Goal: Information Seeking & Learning: Find specific fact

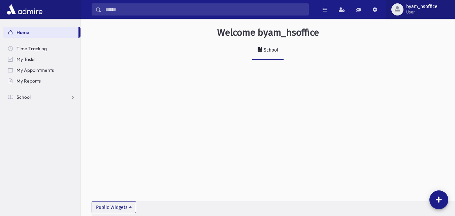
click at [423, 15] on button "byam_hsoffice User" at bounding box center [419, 9] width 69 height 19
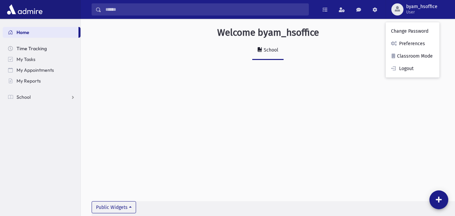
click at [47, 52] on link "Time Tracking" at bounding box center [42, 48] width 78 height 11
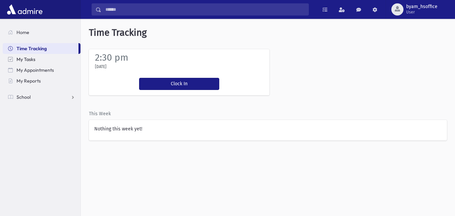
click at [58, 54] on link "My Tasks" at bounding box center [42, 59] width 78 height 11
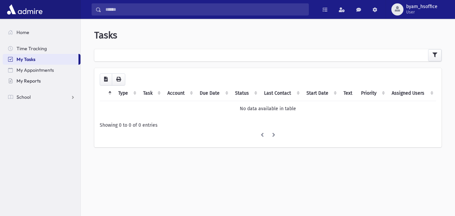
click at [39, 80] on span "My Reports" at bounding box center [28, 81] width 24 height 6
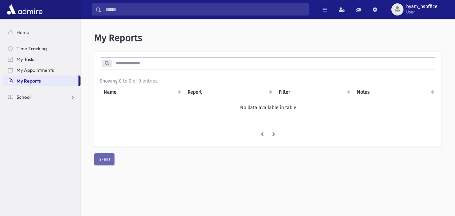
click at [58, 92] on link "School" at bounding box center [42, 97] width 78 height 11
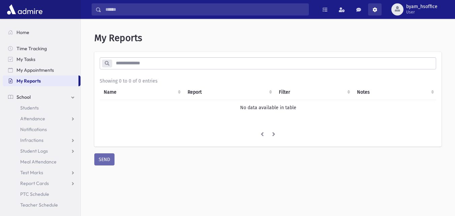
click at [372, 10] on link at bounding box center [374, 9] width 13 height 12
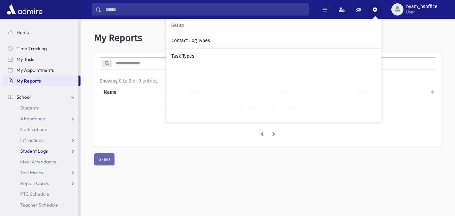
scroll to position [1, 0]
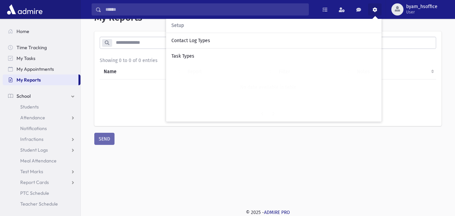
click at [179, 135] on div "* Showing 0 to 0 of 0 entries Name Report Filter Notes No data available in tab…" at bounding box center [267, 88] width 347 height 114
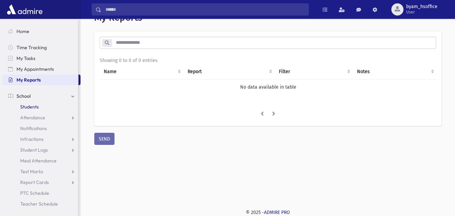
click at [47, 103] on link "Students" at bounding box center [42, 106] width 78 height 11
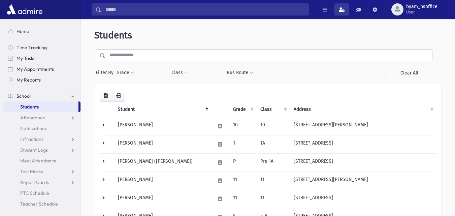
click at [341, 7] on link at bounding box center [341, 9] width 15 height 12
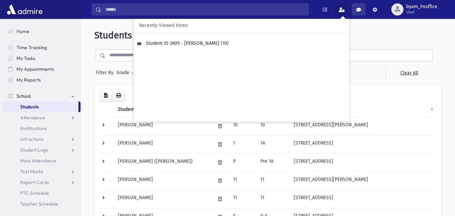
click at [357, 8] on span at bounding box center [358, 9] width 5 height 5
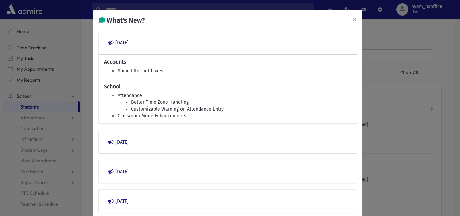
click at [352, 18] on span "×" at bounding box center [354, 18] width 4 height 9
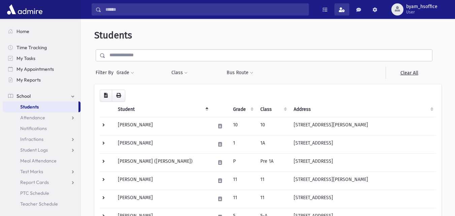
click at [349, 13] on link at bounding box center [341, 9] width 15 height 12
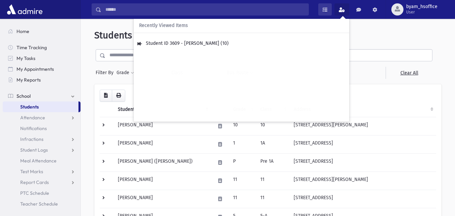
click at [325, 10] on span at bounding box center [324, 9] width 5 height 5
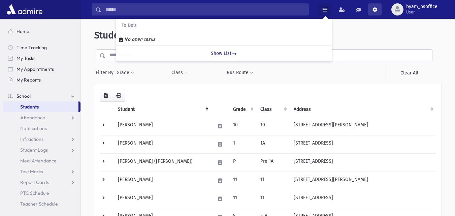
click at [376, 14] on link at bounding box center [374, 9] width 13 height 12
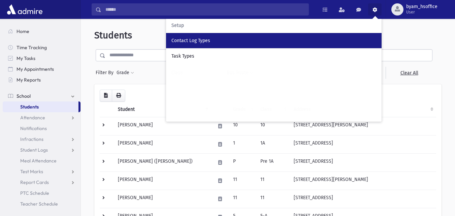
click at [250, 40] on div "Contact Log Types" at bounding box center [273, 40] width 205 height 7
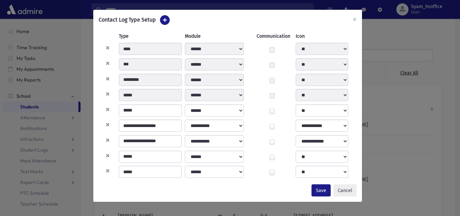
click at [407, 82] on div "**********" at bounding box center [230, 108] width 460 height 216
click at [320, 185] on button "Save" at bounding box center [320, 190] width 19 height 12
click at [356, 22] on button "×" at bounding box center [354, 19] width 15 height 19
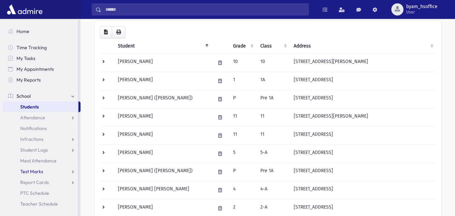
scroll to position [67, 0]
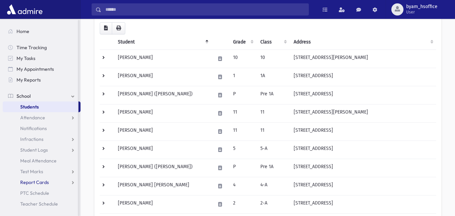
click at [54, 179] on link "Report Cards" at bounding box center [42, 182] width 78 height 11
click at [51, 174] on link "Test Marks" at bounding box center [42, 171] width 78 height 11
click at [47, 160] on span "Meal Attendance" at bounding box center [38, 161] width 36 height 6
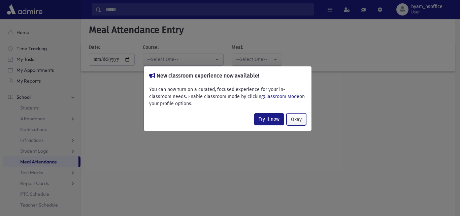
click at [291, 116] on button "Okay" at bounding box center [296, 119] width 20 height 12
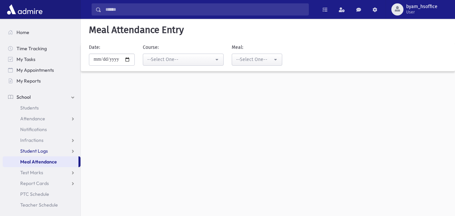
click at [70, 152] on link "Student Logs" at bounding box center [42, 150] width 78 height 11
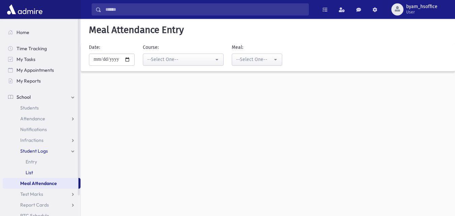
click at [54, 172] on link "List" at bounding box center [42, 172] width 78 height 11
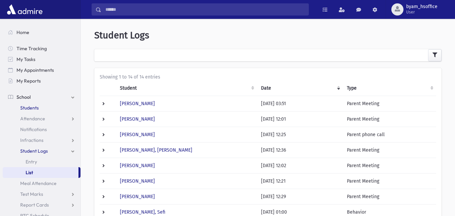
click at [40, 111] on link "Students" at bounding box center [42, 107] width 78 height 11
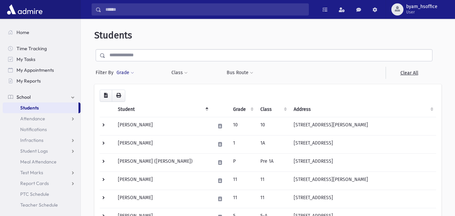
click at [128, 73] on button "Grade" at bounding box center [125, 73] width 18 height 12
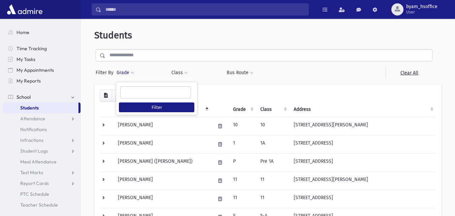
click at [151, 97] on span at bounding box center [155, 92] width 71 height 12
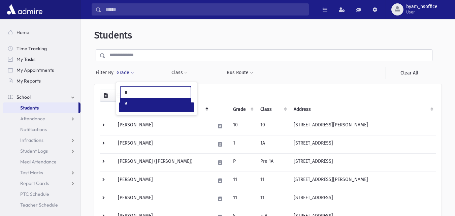
type input "*"
select select "**"
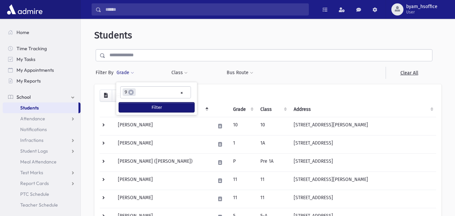
click at [153, 109] on button "Filter" at bounding box center [156, 107] width 75 height 10
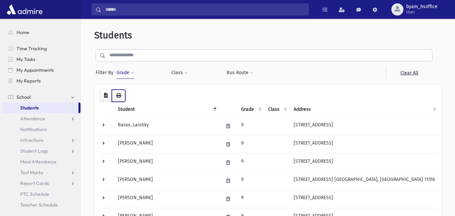
click at [117, 95] on icon "button" at bounding box center [118, 95] width 5 height 5
click at [50, 118] on link "Attendance" at bounding box center [42, 118] width 78 height 11
click at [43, 146] on link "Monitoring" at bounding box center [42, 150] width 78 height 11
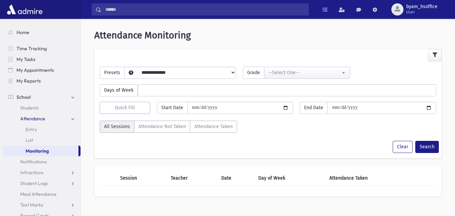
select select
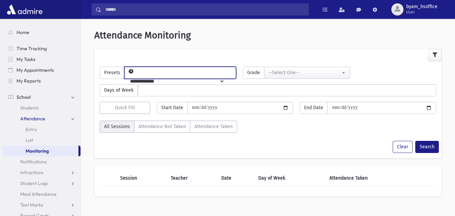
click at [176, 75] on select "**********" at bounding box center [175, 80] width 100 height 11
click at [190, 75] on select "**********" at bounding box center [175, 80] width 100 height 11
select select "*****"
click at [135, 75] on select "**********" at bounding box center [175, 80] width 100 height 11
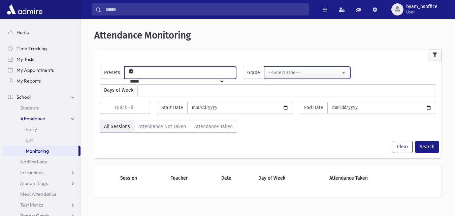
click at [278, 69] on div "--Select One--" at bounding box center [304, 72] width 72 height 7
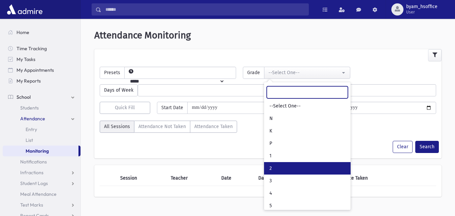
type input "*"
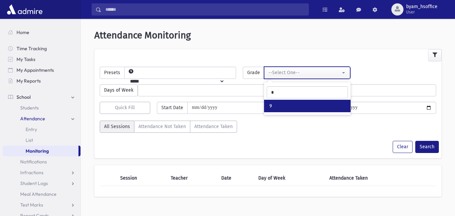
select select "**"
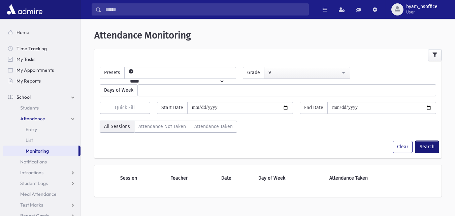
click at [429, 150] on button "Search" at bounding box center [427, 147] width 24 height 12
click at [174, 80] on div "Days of Week ****** ****** ******* ********* ******** ****** ********" at bounding box center [267, 88] width 343 height 18
click at [175, 77] on select "**********" at bounding box center [175, 80] width 100 height 11
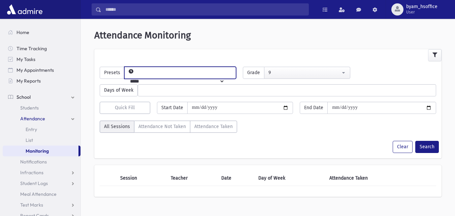
select select "*********"
click at [135, 75] on select "**********" at bounding box center [175, 80] width 100 height 11
click at [435, 144] on button "Search" at bounding box center [427, 147] width 24 height 12
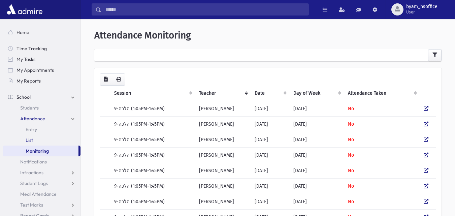
click at [41, 138] on link "List" at bounding box center [42, 140] width 78 height 11
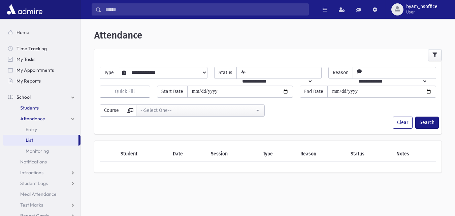
click at [48, 110] on link "Students" at bounding box center [42, 107] width 78 height 11
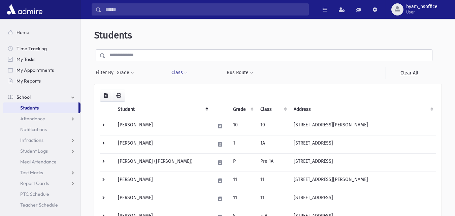
click at [177, 73] on button "Class" at bounding box center [179, 73] width 17 height 12
click at [201, 97] on span at bounding box center [206, 91] width 65 height 12
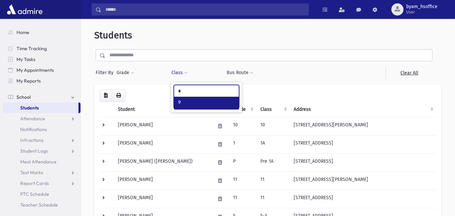
type input "*"
select select "**"
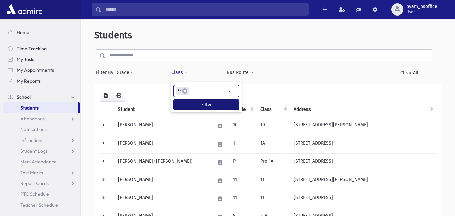
click at [204, 101] on button "Filter" at bounding box center [206, 105] width 65 height 10
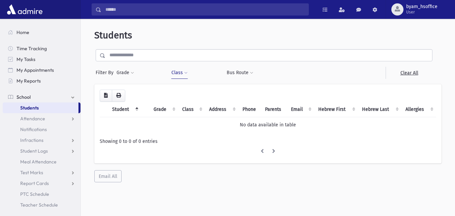
click at [184, 70] on button "Class" at bounding box center [179, 73] width 17 height 12
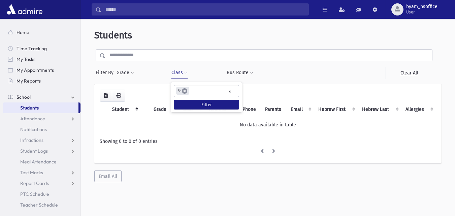
click at [186, 91] on span "×" at bounding box center [184, 90] width 5 height 5
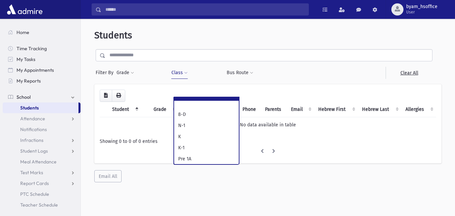
click at [281, 79] on div "Students Filter By Grade * * * * * * * * * ***** * * * ** ** ** Filter Class" at bounding box center [267, 106] width 369 height 169
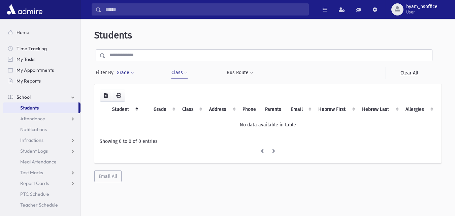
click at [125, 73] on button "Grade" at bounding box center [125, 73] width 18 height 12
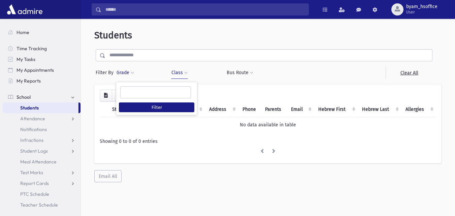
click at [141, 92] on ul at bounding box center [156, 92] width 70 height 10
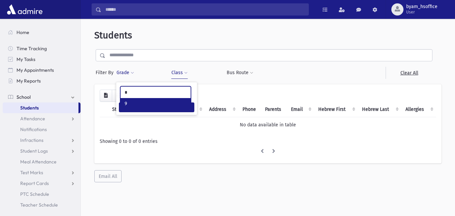
type input "*"
select select "**"
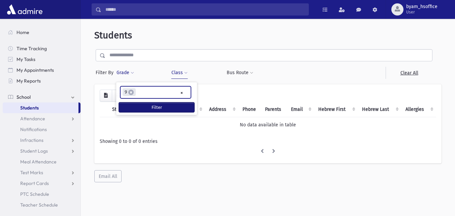
click at [149, 107] on button "Filter" at bounding box center [156, 107] width 75 height 10
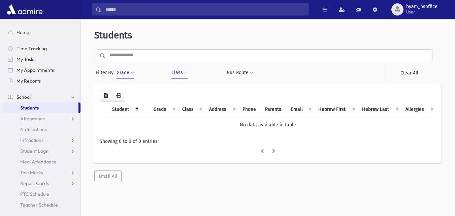
click at [45, 106] on link "Students" at bounding box center [41, 107] width 76 height 11
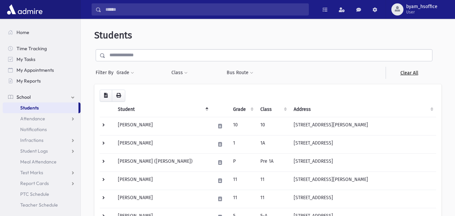
click at [406, 71] on link "Clear All" at bounding box center [408, 73] width 47 height 12
click at [131, 75] on button "Grade" at bounding box center [125, 73] width 18 height 12
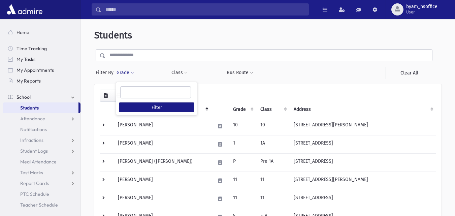
click at [129, 88] on ul at bounding box center [156, 92] width 70 height 10
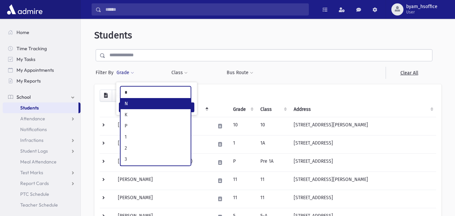
type input "*"
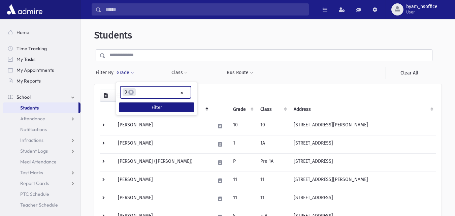
select select "**"
click at [136, 105] on button "Filter" at bounding box center [156, 107] width 75 height 10
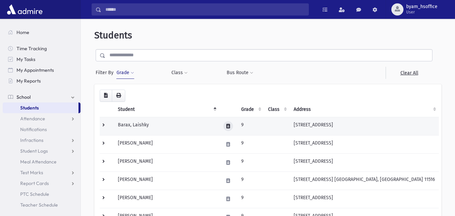
click at [226, 124] on icon at bounding box center [228, 126] width 4 height 4
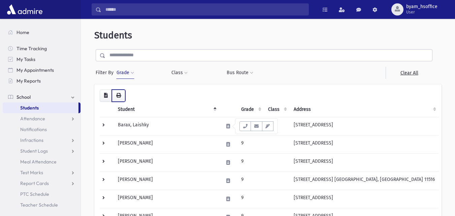
click at [115, 96] on button "button" at bounding box center [118, 96] width 13 height 12
click at [127, 76] on button "Grade" at bounding box center [125, 73] width 18 height 12
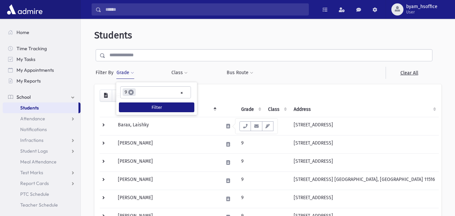
click at [132, 92] on span "×" at bounding box center [130, 92] width 5 height 5
select select
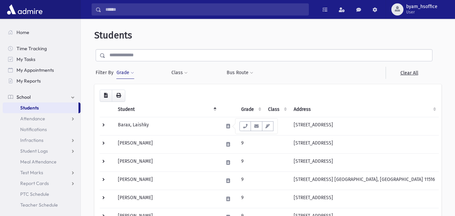
click at [129, 76] on button "Grade" at bounding box center [125, 73] width 18 height 12
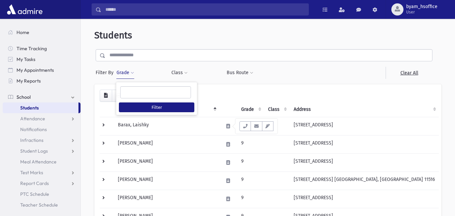
click at [135, 88] on ul at bounding box center [156, 92] width 70 height 10
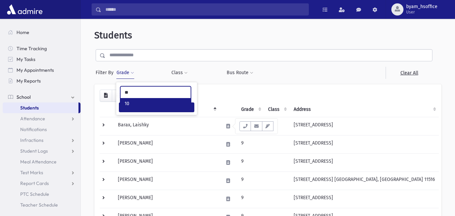
type input "**"
select select "**"
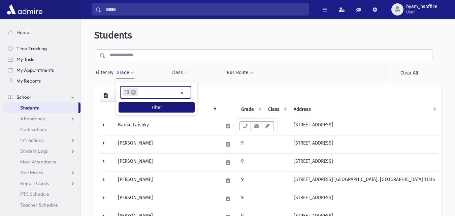
click at [180, 106] on button "Filter" at bounding box center [156, 107] width 75 height 10
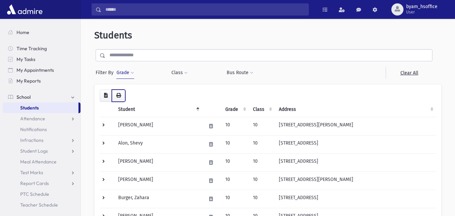
click at [120, 97] on icon "button" at bounding box center [118, 95] width 5 height 5
click at [130, 75] on button "Grade" at bounding box center [125, 73] width 18 height 12
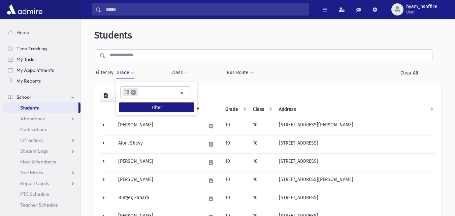
click at [133, 92] on span "×" at bounding box center [133, 92] width 5 height 5
select select
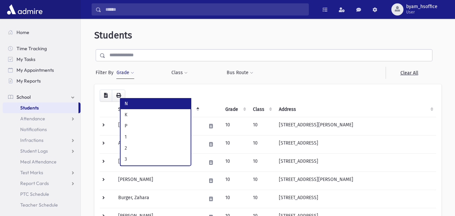
click at [128, 74] on button "Grade" at bounding box center [125, 73] width 18 height 12
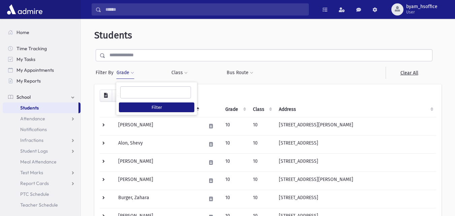
click at [134, 91] on ul at bounding box center [156, 92] width 70 height 10
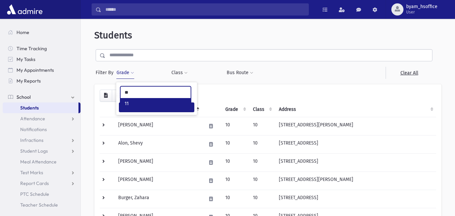
type input "**"
select select "**"
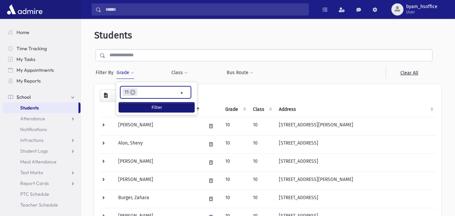
click at [133, 103] on button "Filter" at bounding box center [156, 107] width 75 height 10
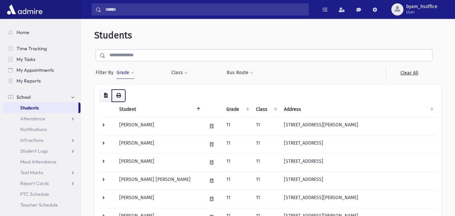
click at [120, 97] on icon "button" at bounding box center [118, 95] width 5 height 5
click at [129, 73] on button "Grade" at bounding box center [125, 73] width 18 height 12
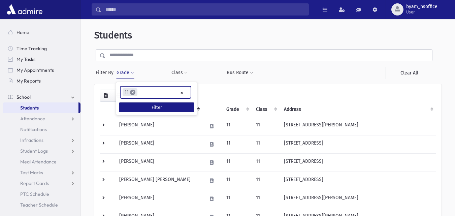
click at [134, 94] on span "×" at bounding box center [132, 92] width 5 height 5
select select
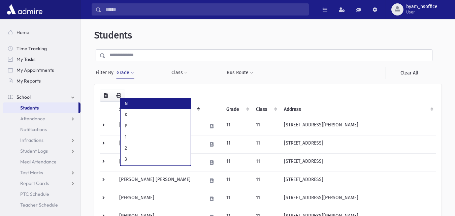
click at [130, 74] on button "Grade" at bounding box center [125, 73] width 18 height 12
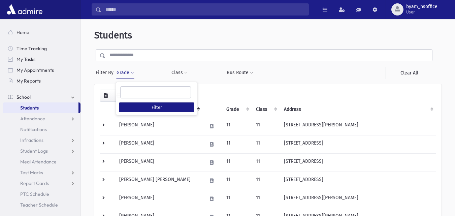
click at [135, 89] on ul at bounding box center [156, 92] width 70 height 10
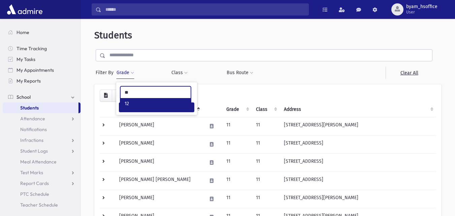
type input "**"
select select "**"
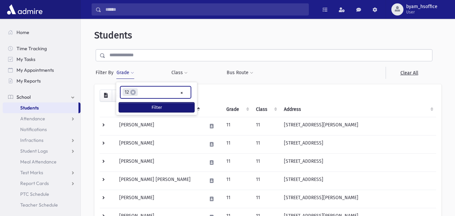
click at [131, 104] on button "Filter" at bounding box center [156, 107] width 75 height 10
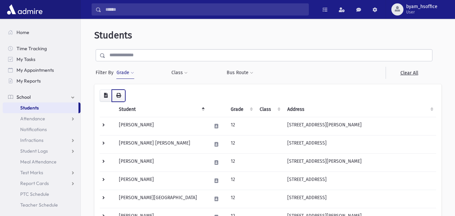
click at [116, 96] on icon "button" at bounding box center [118, 95] width 5 height 5
click at [181, 54] on input "text" at bounding box center [268, 55] width 327 height 12
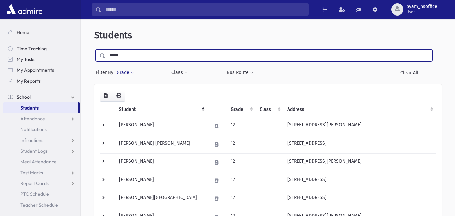
type input "*****"
click at [94, 49] on input "submit" at bounding box center [103, 53] width 19 height 9
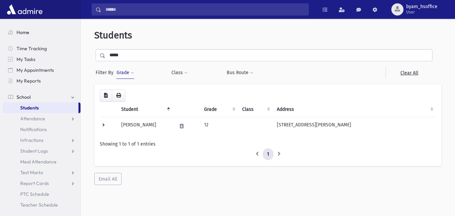
click at [56, 29] on link "Home" at bounding box center [42, 32] width 78 height 11
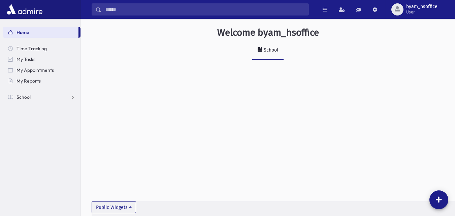
click at [149, 10] on input "Search" at bounding box center [204, 9] width 207 height 12
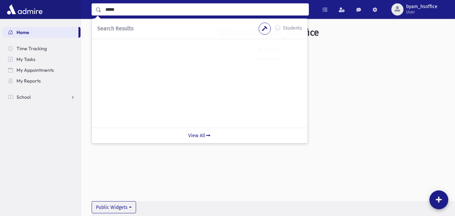
type input "*****"
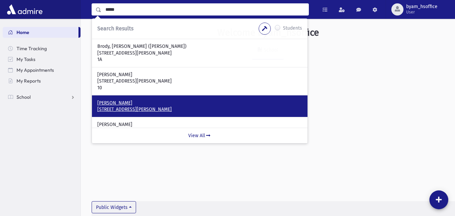
click at [154, 108] on p "2929 Bailey Ct Far Rockaway, NY 11691" at bounding box center [199, 109] width 205 height 7
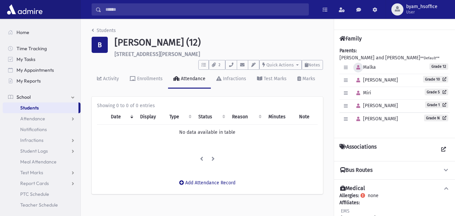
click at [358, 69] on icon "button" at bounding box center [358, 67] width 4 height 4
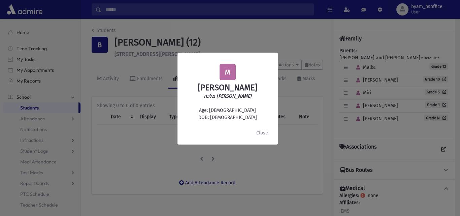
click at [196, 44] on div "M Malka Brody מלכה דבורה ברודי Age: 17 DOB: 3/12/2008 Close" at bounding box center [230, 108] width 460 height 216
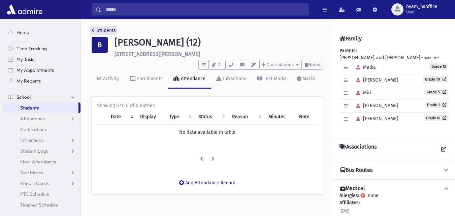
click at [99, 33] on link "Students" at bounding box center [104, 31] width 24 height 6
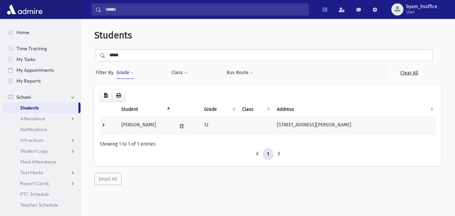
click at [115, 124] on td at bounding box center [109, 126] width 18 height 18
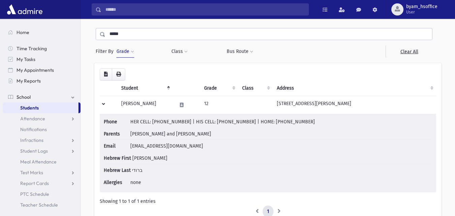
scroll to position [23, 0]
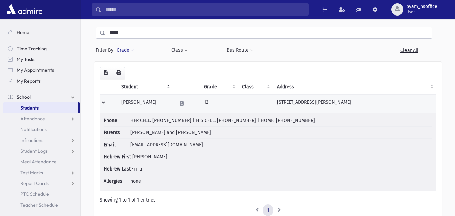
click at [105, 102] on td at bounding box center [109, 103] width 18 height 18
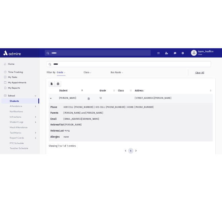
scroll to position [18, 0]
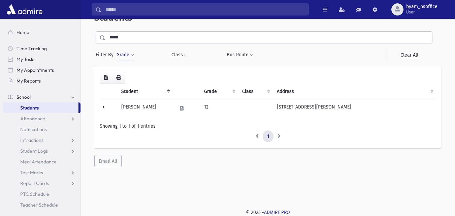
click at [130, 40] on input "*****" at bounding box center [268, 37] width 327 height 12
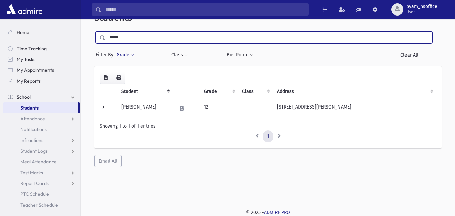
click at [130, 40] on input "*****" at bounding box center [268, 37] width 327 height 12
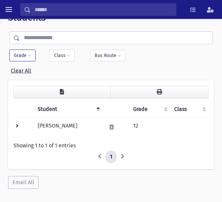
click at [63, 36] on input "text" at bounding box center [116, 37] width 193 height 13
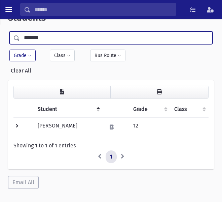
type input "*******"
click at [8, 31] on input "submit" at bounding box center [18, 36] width 21 height 10
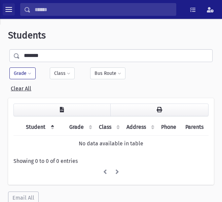
click at [12, 13] on button "toggle menu" at bounding box center [9, 9] width 12 height 12
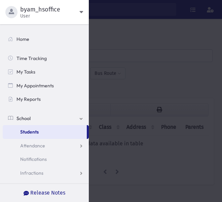
click at [41, 134] on link "Students" at bounding box center [45, 132] width 84 height 14
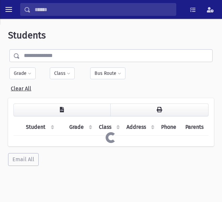
select select
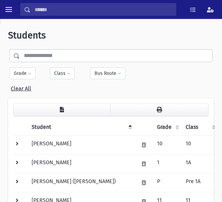
click at [25, 81] on div "Filter By Grade * * * * * * * * * ***** * * * ** ** ** Filter Class *** *** *" at bounding box center [110, 79] width 203 height 25
click at [30, 71] on button "Grade" at bounding box center [22, 73] width 26 height 12
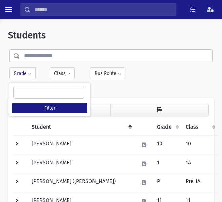
click at [35, 91] on ul at bounding box center [49, 92] width 70 height 11
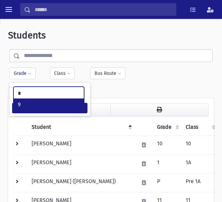
type input "*"
select select "**"
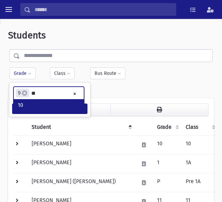
type input "**"
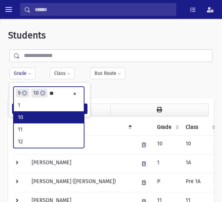
type input "**"
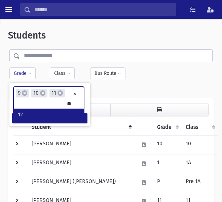
type input "**"
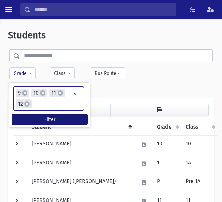
click at [64, 121] on button "Filter" at bounding box center [49, 119] width 75 height 10
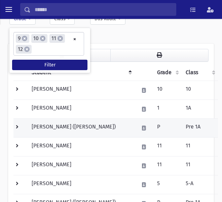
scroll to position [56, 0]
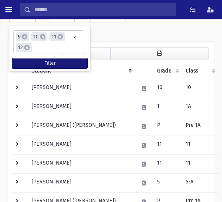
click at [60, 62] on button "Filter" at bounding box center [49, 63] width 75 height 10
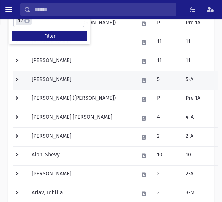
scroll to position [162, 0]
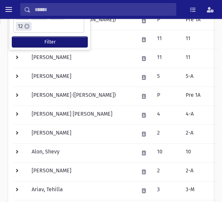
click at [77, 43] on button "Filter" at bounding box center [49, 42] width 75 height 10
click at [56, 43] on button "Filter" at bounding box center [49, 42] width 75 height 10
click at [44, 38] on button "Filter" at bounding box center [49, 42] width 75 height 10
click at [50, 40] on button "Filter" at bounding box center [49, 42] width 75 height 10
click at [64, 42] on button "Filter" at bounding box center [49, 42] width 75 height 10
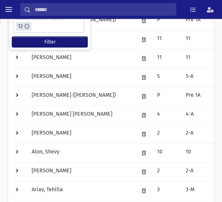
click at [44, 39] on button "Filter" at bounding box center [49, 42] width 75 height 10
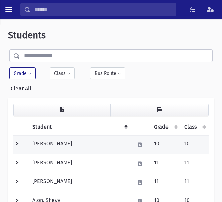
click at [67, 145] on td "[PERSON_NAME]" at bounding box center [79, 144] width 102 height 19
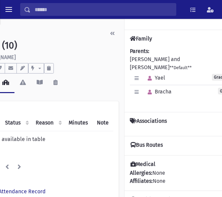
scroll to position [0, 121]
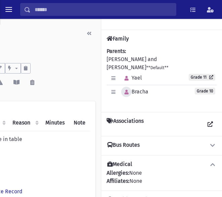
click at [127, 90] on icon "button" at bounding box center [127, 92] width 4 height 5
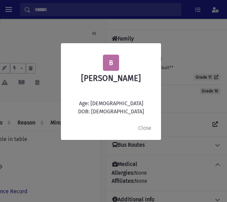
click at [112, 112] on div "B Bracha Abramov Age: 14 DOB: 11/14/2010" at bounding box center [111, 85] width 90 height 61
copy div "DOB: 11/14/2010 Close View File Location × Cannot open local files on this brow…"
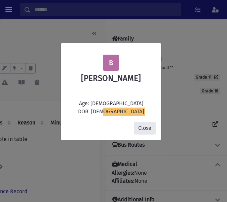
click at [151, 131] on button "Close" at bounding box center [145, 128] width 22 height 13
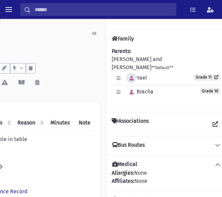
click at [132, 74] on button "button" at bounding box center [131, 78] width 10 height 10
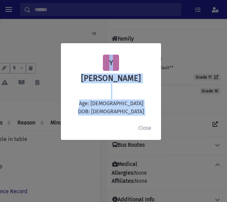
click at [113, 108] on div "Y Yael Abramov Age: 16 DOB: 2/08/2009" at bounding box center [111, 85] width 90 height 61
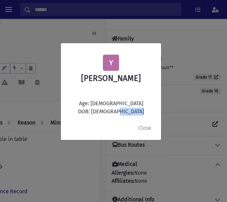
drag, startPoint x: 137, startPoint y: 112, endPoint x: 105, endPoint y: 112, distance: 31.7
click at [105, 112] on div "Y Yael Abramov Age: 16 DOB: 2/08/2009" at bounding box center [111, 85] width 90 height 61
copy div "2/08/2009"
click at [142, 122] on button "Close" at bounding box center [145, 128] width 22 height 13
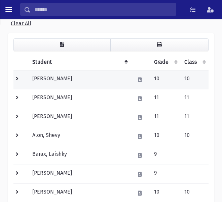
scroll to position [81, 0]
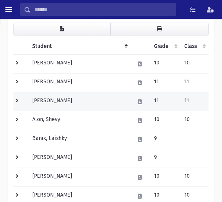
click at [96, 97] on td "[PERSON_NAME]" at bounding box center [79, 101] width 102 height 19
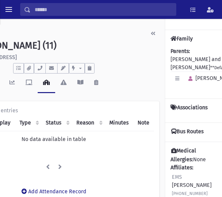
scroll to position [0, 60]
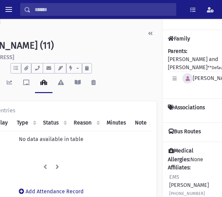
click at [188, 76] on icon "button" at bounding box center [188, 78] width 4 height 5
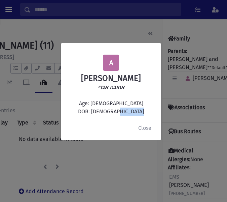
drag, startPoint x: 136, startPoint y: 111, endPoint x: 106, endPoint y: 114, distance: 30.4
click at [106, 114] on div "A [PERSON_NAME] אהובה אגדי Age: [DEMOGRAPHIC_DATA] DOB: [DEMOGRAPHIC_DATA]" at bounding box center [111, 85] width 90 height 61
copy div "[DATE]"
click at [150, 129] on button "Close" at bounding box center [145, 128] width 22 height 13
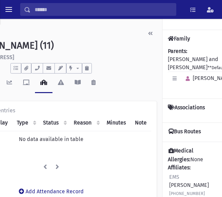
click at [88, 39] on div "Students" at bounding box center [50, 33] width 211 height 13
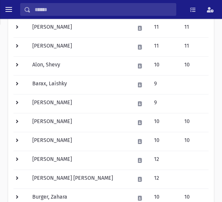
scroll to position [144, 0]
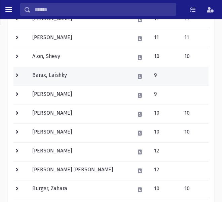
click at [91, 79] on td "Barax, Laishky" at bounding box center [79, 76] width 102 height 19
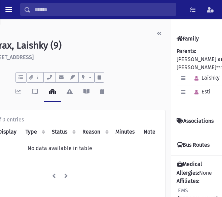
scroll to position [0, 68]
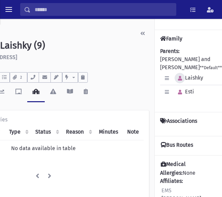
click at [181, 76] on icon "button" at bounding box center [180, 78] width 4 height 5
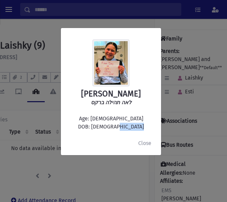
drag, startPoint x: 131, startPoint y: 126, endPoint x: 107, endPoint y: 127, distance: 23.9
click at [107, 127] on div "Laishky Barax לאה תהילה ברקס Age: 14 DOB: 2/24/2011" at bounding box center [111, 85] width 90 height 92
copy div "2/24/2011"
click at [146, 141] on button "Close" at bounding box center [145, 143] width 22 height 13
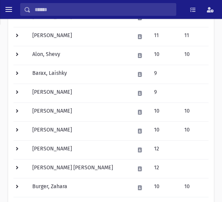
scroll to position [148, 0]
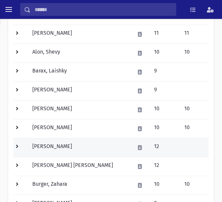
click at [108, 151] on td "[PERSON_NAME]" at bounding box center [79, 147] width 102 height 19
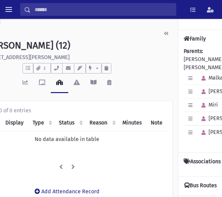
scroll to position [0, 121]
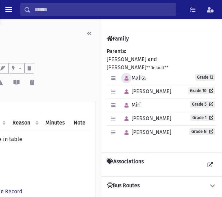
click at [128, 78] on icon "button" at bounding box center [127, 78] width 4 height 5
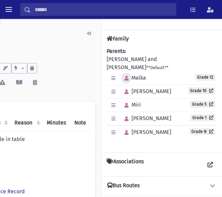
scroll to position [0, 116]
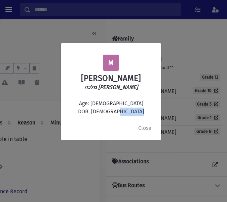
drag, startPoint x: 132, startPoint y: 114, endPoint x: 106, endPoint y: 113, distance: 25.6
click at [106, 113] on div "M Malka Brody מלכה דבורה ברודי Age: 17 DOB: 3/12/2008" at bounding box center [111, 85] width 90 height 61
copy div "3/12/2008"
click at [145, 126] on button "Close" at bounding box center [145, 128] width 22 height 13
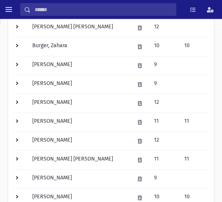
scroll to position [265, 0]
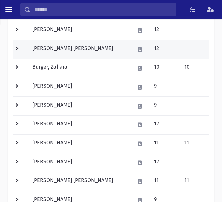
click at [101, 50] on td "[PERSON_NAME] [PERSON_NAME]" at bounding box center [79, 49] width 102 height 19
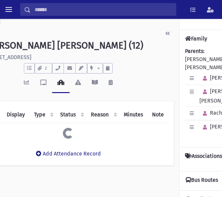
scroll to position [0, 121]
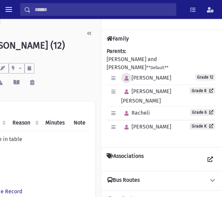
click at [128, 76] on icon "button" at bounding box center [127, 78] width 4 height 5
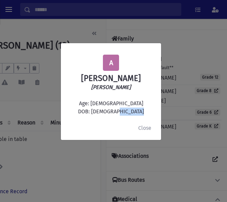
drag, startPoint x: 138, startPoint y: 114, endPoint x: 105, endPoint y: 113, distance: 32.7
click at [105, 113] on div "A Aviva Malka Bronstein אביבה מלכה בּרנשטיין Age: 16 DOB: 3/18/2009" at bounding box center [111, 85] width 90 height 61
copy div "3/18/2009"
click at [150, 130] on button "Close" at bounding box center [145, 128] width 22 height 13
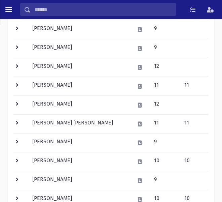
scroll to position [304, 0]
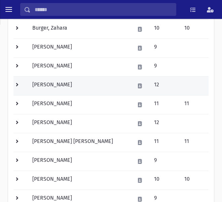
click at [96, 85] on td "[PERSON_NAME]" at bounding box center [79, 85] width 102 height 19
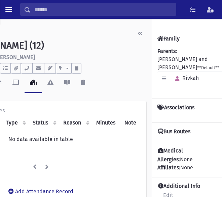
scroll to position [0, 121]
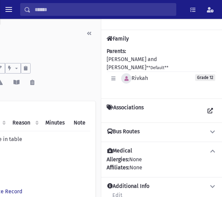
click at [128, 76] on icon "button" at bounding box center [127, 78] width 4 height 5
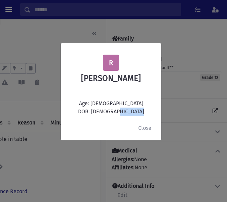
drag, startPoint x: 136, startPoint y: 111, endPoint x: 105, endPoint y: 114, distance: 30.5
click at [105, 114] on div "R Rivkah Druker Age: 16 DOB: 9/10/2008" at bounding box center [111, 85] width 90 height 61
copy div "9/10/2008"
click at [138, 128] on button "Close" at bounding box center [145, 128] width 22 height 13
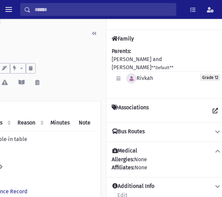
click at [133, 73] on button "button" at bounding box center [131, 78] width 10 height 10
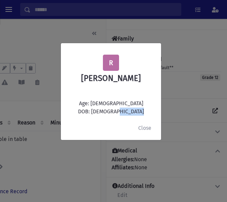
drag, startPoint x: 131, startPoint y: 114, endPoint x: 105, endPoint y: 114, distance: 25.9
click at [105, 114] on div "R Rivkah Druker Age: 16 DOB: 9/10/2008" at bounding box center [111, 85] width 90 height 61
click at [150, 125] on button "Close" at bounding box center [145, 128] width 22 height 13
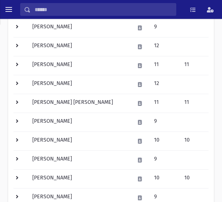
scroll to position [350, 0]
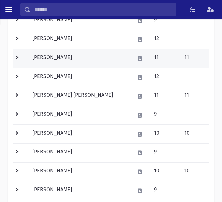
click at [105, 63] on td "[PERSON_NAME]" at bounding box center [79, 58] width 102 height 19
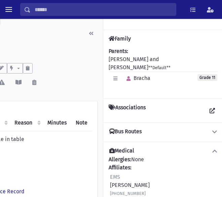
scroll to position [0, 121]
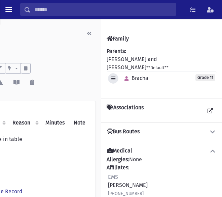
click at [115, 76] on icon "button" at bounding box center [113, 78] width 4 height 5
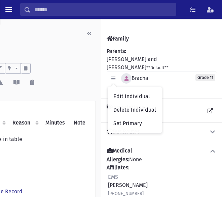
click at [125, 76] on icon "button" at bounding box center [127, 78] width 4 height 5
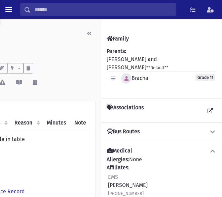
scroll to position [0, 116]
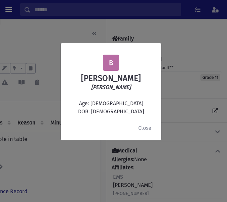
drag, startPoint x: 140, startPoint y: 116, endPoint x: 108, endPoint y: 114, distance: 32.1
click at [108, 114] on div "B Bracha Eliyahu ברכה אליהו Age: 16 DOB: 4/05/2009 Close" at bounding box center [111, 91] width 101 height 97
drag, startPoint x: 105, startPoint y: 111, endPoint x: 148, endPoint y: 110, distance: 43.1
click at [148, 110] on div "B Bracha Eliyahu ברכה אליהו Age: 16 DOB: 4/05/2009" at bounding box center [111, 85] width 90 height 61
copy div "4/05/2009"
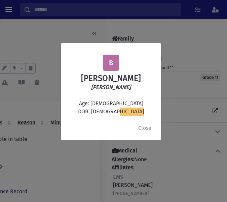
click at [58, 32] on div "B Bracha Eliyahu ברכה אליהו Age: 16 DOB: 4/05/2009 Close" at bounding box center [113, 101] width 227 height 202
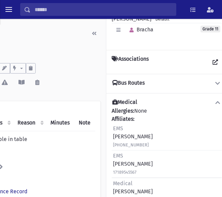
scroll to position [0, 0]
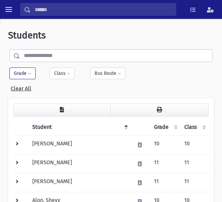
click at [104, 91] on div "Filter By Grade * * * * * * * * * ***** * * * ** ** ** × × 9 × 10 × 11 × 12 Fil…" at bounding box center [110, 79] width 203 height 25
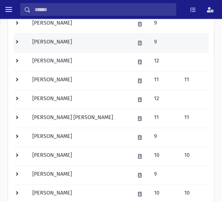
scroll to position [332, 0]
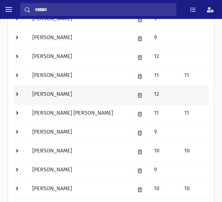
click at [109, 92] on td "[PERSON_NAME]" at bounding box center [79, 95] width 102 height 19
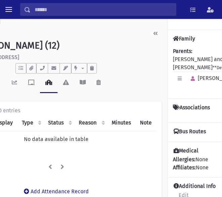
scroll to position [0, 121]
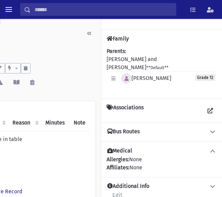
click at [129, 73] on button "button" at bounding box center [126, 78] width 10 height 10
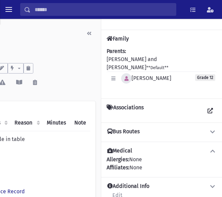
scroll to position [0, 116]
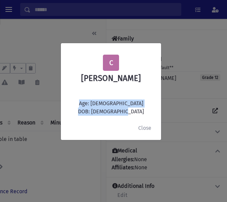
drag, startPoint x: 132, startPoint y: 105, endPoint x: 113, endPoint y: 113, distance: 20.3
click at [113, 113] on div "C Chaya Ettinger Age: 17 DOB: 1/03/2008" at bounding box center [111, 85] width 90 height 61
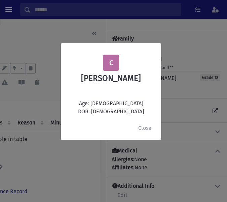
click at [129, 112] on div "C Chaya Ettinger Age: 17 DOB: 1/03/2008" at bounding box center [111, 85] width 90 height 61
drag, startPoint x: 132, startPoint y: 112, endPoint x: 105, endPoint y: 114, distance: 26.3
click at [105, 114] on div "C Chaya Ettinger Age: 17 DOB: 1/03/2008" at bounding box center [111, 85] width 90 height 61
copy div "1/03/2008"
click at [147, 124] on button "Close" at bounding box center [145, 128] width 22 height 13
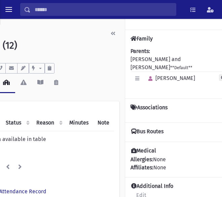
scroll to position [0, 0]
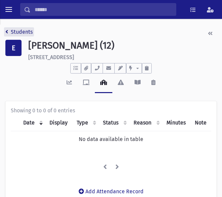
click at [14, 31] on link "Students" at bounding box center [18, 32] width 27 height 6
click at [19, 29] on link "Students" at bounding box center [18, 32] width 27 height 6
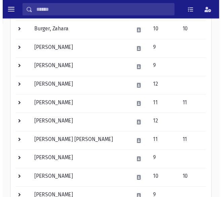
scroll to position [310, 0]
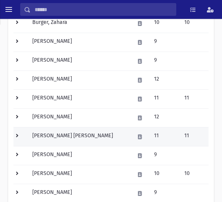
click at [28, 136] on td at bounding box center [20, 136] width 15 height 19
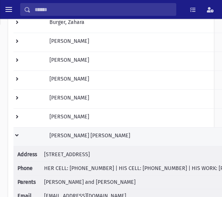
click at [103, 132] on td "Fuzailov, Miriam Rina" at bounding box center [154, 136] width 219 height 19
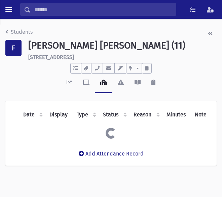
scroll to position [0, 121]
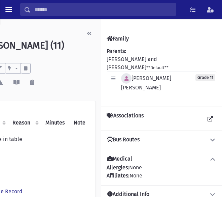
click at [127, 76] on icon "button" at bounding box center [127, 78] width 4 height 5
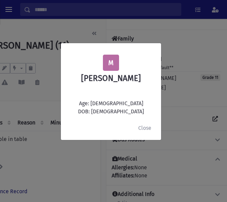
click at [105, 13] on div "M [PERSON_NAME] Age: [DEMOGRAPHIC_DATA] DOB: [DEMOGRAPHIC_DATA] Close" at bounding box center [113, 101] width 227 height 202
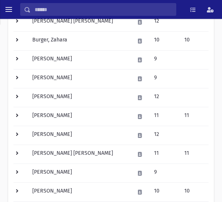
scroll to position [481, 0]
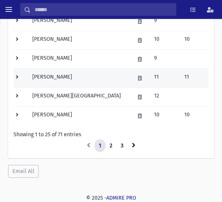
click at [107, 80] on td "[PERSON_NAME]" at bounding box center [79, 77] width 102 height 19
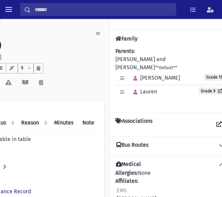
scroll to position [0, 121]
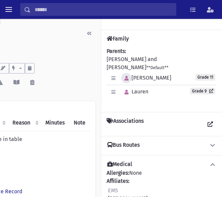
click at [128, 76] on icon "button" at bounding box center [127, 78] width 4 height 5
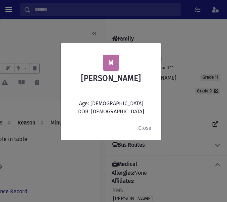
click at [138, 110] on div "M [PERSON_NAME] Age: [DEMOGRAPHIC_DATA] DOB: [DEMOGRAPHIC_DATA]" at bounding box center [111, 85] width 90 height 61
click at [147, 130] on button "Close" at bounding box center [145, 128] width 22 height 13
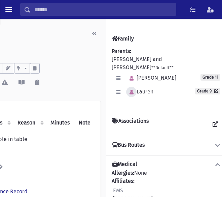
click at [133, 90] on icon "button" at bounding box center [132, 92] width 4 height 5
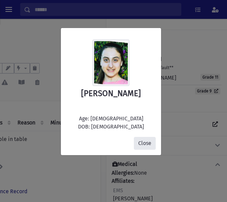
click at [149, 138] on button "Close" at bounding box center [145, 143] width 22 height 13
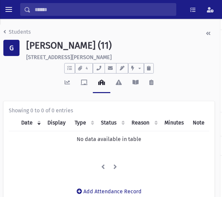
scroll to position [0, 0]
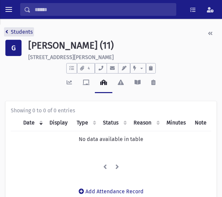
click at [8, 30] on link "Students" at bounding box center [18, 32] width 27 height 6
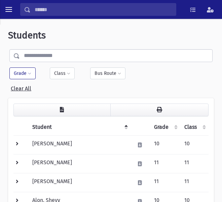
click at [154, 87] on div "Filter By Grade * * * * * * * * * ***** * * * ** ** ** × × 9 × 10 × 11 × 12 Fil…" at bounding box center [110, 79] width 203 height 25
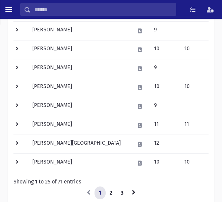
scroll to position [481, 0]
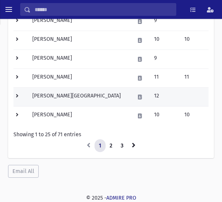
click at [99, 104] on td "Hekmati, Shoshana" at bounding box center [79, 96] width 102 height 19
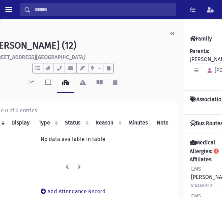
scroll to position [0, 121]
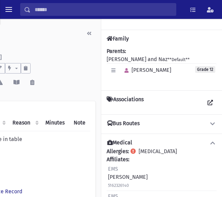
click at [132, 72] on span "[PERSON_NAME]" at bounding box center [146, 70] width 50 height 6
click at [127, 72] on icon "button" at bounding box center [127, 70] width 4 height 5
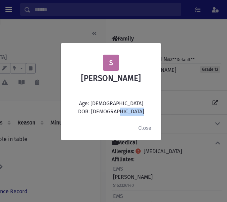
drag, startPoint x: 131, startPoint y: 110, endPoint x: 106, endPoint y: 112, distance: 24.7
click at [106, 112] on div "S [PERSON_NAME] Age: [DEMOGRAPHIC_DATA] DOB: [DEMOGRAPHIC_DATA]" at bounding box center [111, 85] width 90 height 61
copy div "[DATE]"
click at [145, 130] on button "Close" at bounding box center [145, 128] width 22 height 13
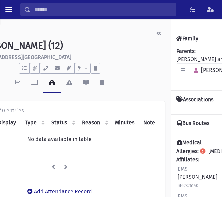
scroll to position [0, 0]
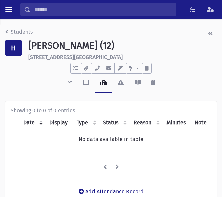
click at [5, 34] on div "Students H [PERSON_NAME][GEOGRAPHIC_DATA] (12) [STREET_ADDRESS][GEOGRAPHIC_DATA…" at bounding box center [111, 118] width 222 height 199
click at [18, 31] on link "Students" at bounding box center [18, 32] width 27 height 6
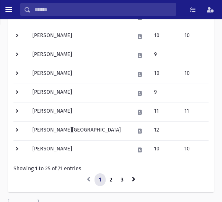
scroll to position [481, 0]
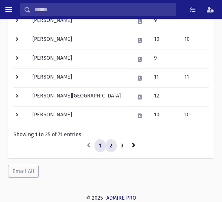
click at [108, 143] on link "2" at bounding box center [110, 145] width 11 height 13
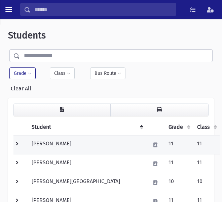
click at [128, 148] on td "[PERSON_NAME]" at bounding box center [87, 144] width 118 height 19
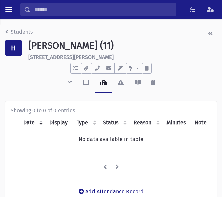
scroll to position [0, 121]
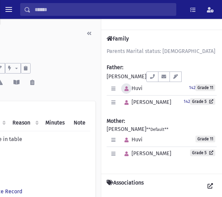
click at [130, 88] on button "button" at bounding box center [126, 88] width 10 height 10
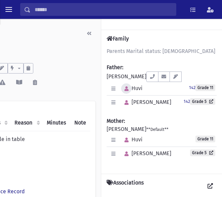
scroll to position [0, 116]
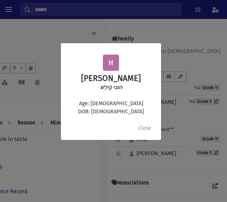
click at [129, 108] on div "H Huvi Hersh הובי הֶירְשׁ Age: 15 DOB: 9/30/2009" at bounding box center [111, 85] width 90 height 61
click at [150, 130] on button "Close" at bounding box center [145, 128] width 22 height 13
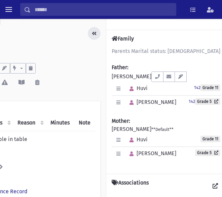
click at [95, 33] on icon "button" at bounding box center [94, 33] width 5 height 5
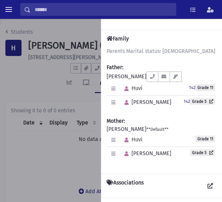
click at [17, 65] on div at bounding box center [111, 110] width 222 height 183
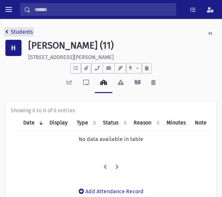
click at [24, 33] on link "Students" at bounding box center [18, 32] width 27 height 6
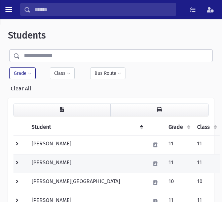
click at [76, 165] on td "[PERSON_NAME]" at bounding box center [87, 163] width 118 height 19
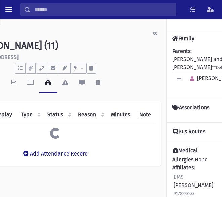
scroll to position [0, 121]
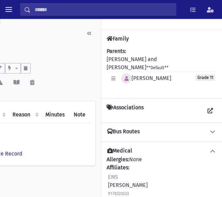
click at [128, 76] on icon "button" at bounding box center [127, 78] width 4 height 5
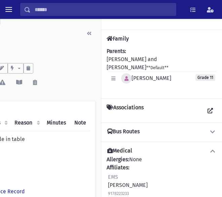
scroll to position [0, 116]
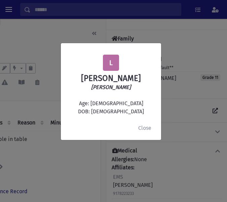
click at [123, 194] on div "L Leora Hirshman ליאורה הורשמן Age: 16 DOB: 8/07/2009 Close" at bounding box center [113, 101] width 227 height 202
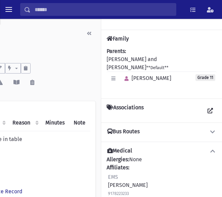
scroll to position [0, 0]
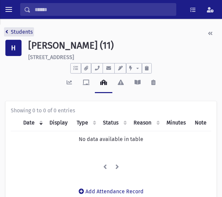
click at [11, 32] on link "Students" at bounding box center [18, 32] width 27 height 6
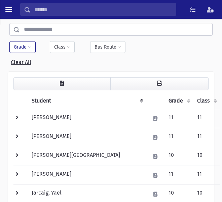
scroll to position [30, 0]
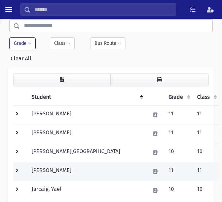
click at [76, 165] on td "[PERSON_NAME]" at bounding box center [87, 171] width 118 height 19
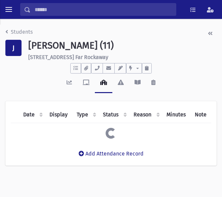
scroll to position [0, 121]
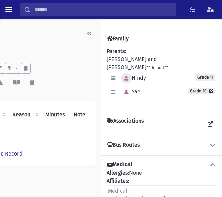
click at [129, 73] on button "button" at bounding box center [126, 78] width 10 height 10
click at [128, 76] on icon "button" at bounding box center [127, 78] width 4 height 5
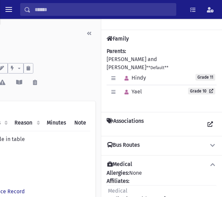
scroll to position [0, 116]
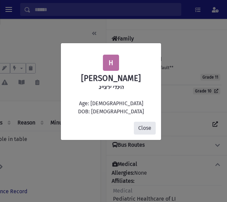
click at [140, 128] on button "Close" at bounding box center [145, 128] width 22 height 13
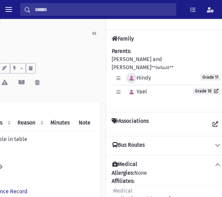
click at [132, 76] on icon "button" at bounding box center [132, 78] width 4 height 5
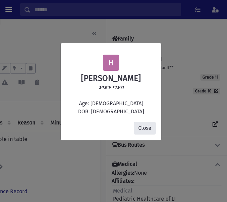
click at [146, 129] on button "Close" at bounding box center [145, 128] width 22 height 13
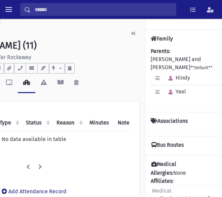
scroll to position [0, 0]
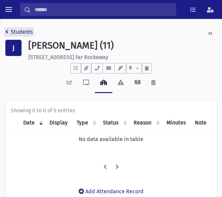
click at [9, 31] on link "Students" at bounding box center [18, 32] width 27 height 6
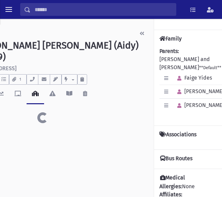
scroll to position [0, 121]
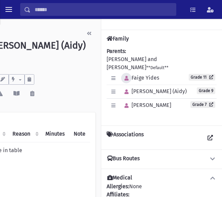
click at [130, 73] on button "button" at bounding box center [126, 78] width 10 height 10
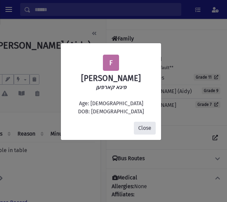
click at [145, 127] on button "Close" at bounding box center [145, 128] width 22 height 13
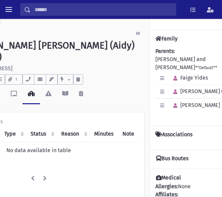
scroll to position [0, 0]
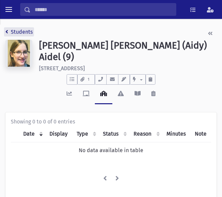
click at [9, 32] on link "Students" at bounding box center [18, 32] width 27 height 6
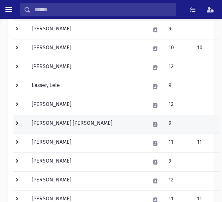
scroll to position [359, 0]
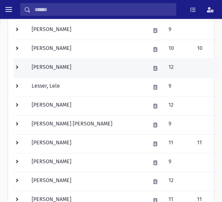
click at [93, 73] on td "[PERSON_NAME]" at bounding box center [87, 68] width 118 height 19
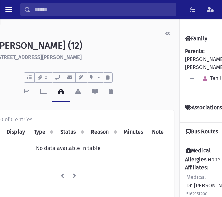
scroll to position [0, 121]
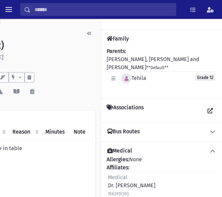
click at [131, 77] on button "button" at bounding box center [126, 78] width 10 height 10
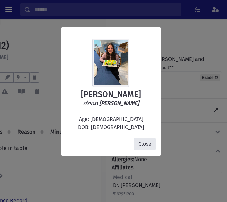
drag, startPoint x: 145, startPoint y: 147, endPoint x: 61, endPoint y: 31, distance: 143.1
click at [67, 64] on div "Tehila Lebowicz תהילה רילה ליבוביץ Age: 17 DOB: 8/06/2008 Close" at bounding box center [111, 91] width 101 height 129
click at [149, 136] on div "Close" at bounding box center [111, 144] width 100 height 24
click at [147, 141] on button "Close" at bounding box center [145, 143] width 22 height 13
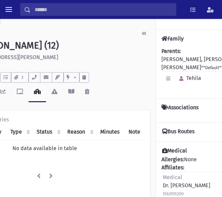
scroll to position [0, 0]
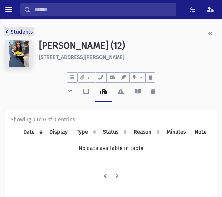
click at [17, 30] on link "Students" at bounding box center [18, 32] width 27 height 6
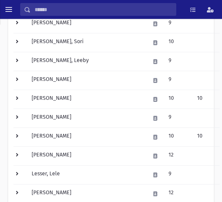
scroll to position [294, 0]
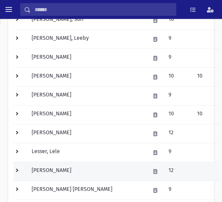
click at [89, 169] on td "Levy, Elisheva" at bounding box center [87, 171] width 118 height 19
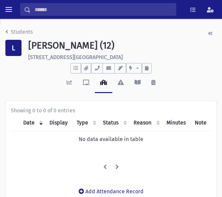
scroll to position [0, 121]
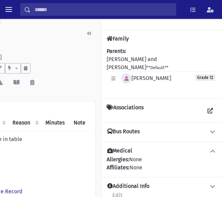
click at [127, 74] on button "button" at bounding box center [126, 78] width 10 height 10
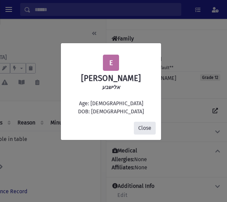
click at [146, 128] on button "Close" at bounding box center [145, 128] width 22 height 13
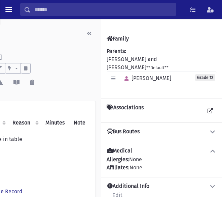
scroll to position [0, 0]
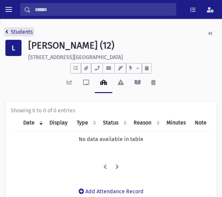
click at [10, 34] on link "Students" at bounding box center [18, 32] width 27 height 6
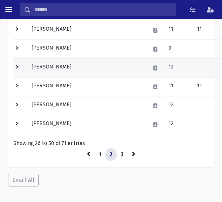
scroll to position [470, 0]
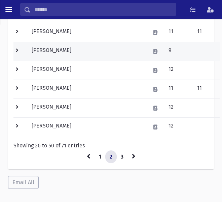
drag, startPoint x: 90, startPoint y: 67, endPoint x: 79, endPoint y: 54, distance: 17.2
click at [88, 64] on td "[PERSON_NAME]" at bounding box center [87, 70] width 118 height 19
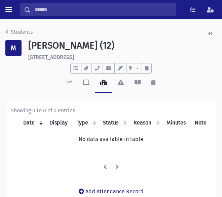
scroll to position [0, 121]
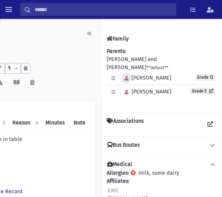
click at [130, 73] on button "button" at bounding box center [126, 78] width 10 height 10
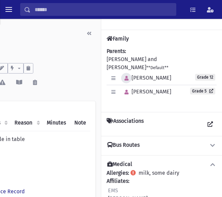
scroll to position [0, 116]
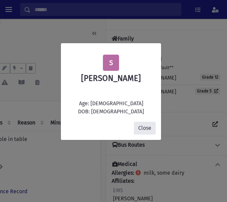
drag, startPoint x: 145, startPoint y: 132, endPoint x: 45, endPoint y: 52, distance: 127.9
click at [45, 52] on div "S Shulamis Mann Age: 17 DOB: 3/12/2008 Close" at bounding box center [113, 101] width 227 height 202
click at [146, 122] on button "Close" at bounding box center [145, 128] width 22 height 13
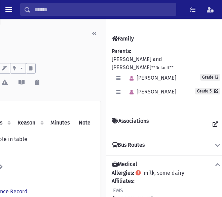
scroll to position [0, 121]
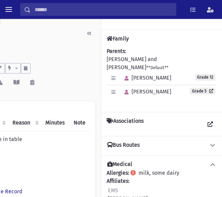
drag, startPoint x: 169, startPoint y: 114, endPoint x: 229, endPoint y: 75, distance: 70.8
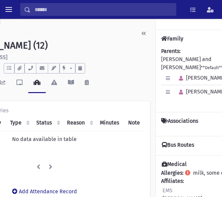
scroll to position [0, 0]
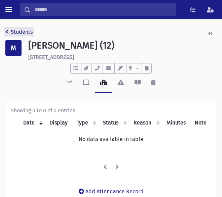
click at [14, 32] on link "Students" at bounding box center [18, 32] width 27 height 6
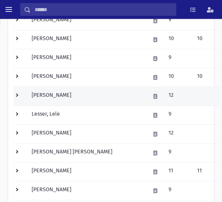
scroll to position [357, 0]
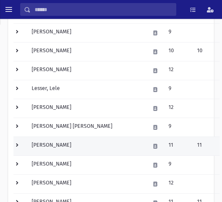
click at [94, 150] on td "[PERSON_NAME]" at bounding box center [87, 145] width 118 height 19
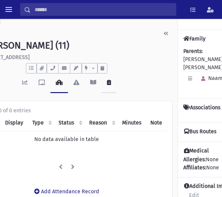
scroll to position [0, 121]
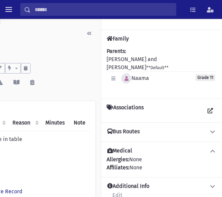
click at [128, 76] on icon "button" at bounding box center [127, 78] width 4 height 5
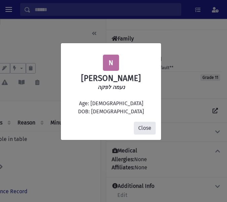
click at [141, 132] on button "Close" at bounding box center [145, 128] width 22 height 13
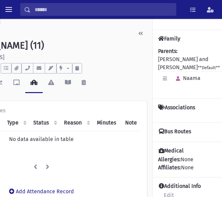
scroll to position [0, 0]
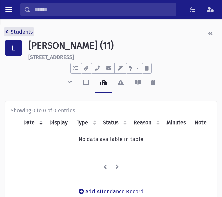
click at [13, 34] on link "Students" at bounding box center [18, 32] width 27 height 6
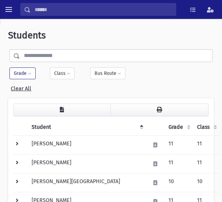
scroll to position [481, 0]
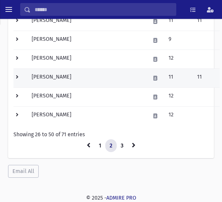
click at [110, 79] on td "[PERSON_NAME]" at bounding box center [87, 77] width 118 height 19
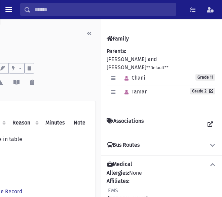
scroll to position [0, 121]
click at [129, 73] on button "button" at bounding box center [126, 78] width 10 height 10
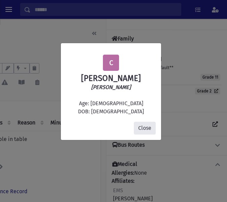
click at [139, 126] on button "Close" at bounding box center [145, 128] width 22 height 13
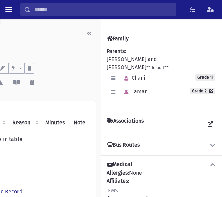
scroll to position [0, 0]
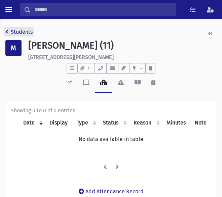
click at [12, 31] on link "Students" at bounding box center [18, 32] width 27 height 6
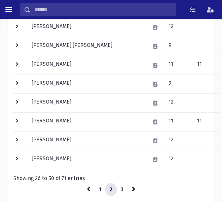
scroll to position [481, 0]
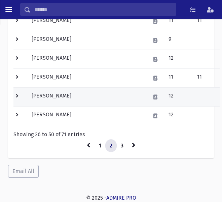
click at [103, 90] on td "[PERSON_NAME]" at bounding box center [87, 96] width 118 height 19
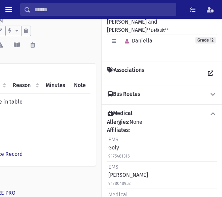
scroll to position [37, 121]
click at [129, 36] on button "button" at bounding box center [126, 41] width 10 height 10
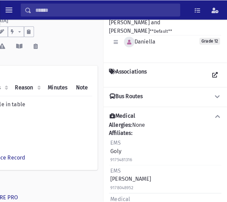
scroll to position [32, 116]
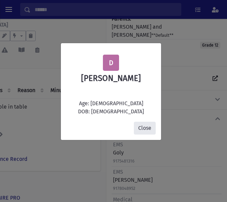
drag, startPoint x: 140, startPoint y: 131, endPoint x: 43, endPoint y: 6, distance: 158.0
click at [58, 41] on div "D [PERSON_NAME] Age: [DEMOGRAPHIC_DATA] DOB: [DEMOGRAPHIC_DATA] Close" at bounding box center [113, 101] width 227 height 202
click at [144, 126] on button "Close" at bounding box center [145, 128] width 22 height 13
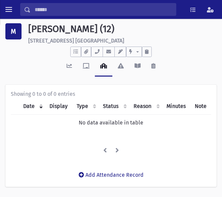
scroll to position [0, 0]
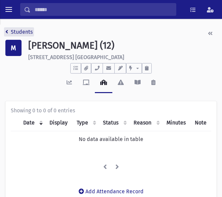
click at [11, 31] on link "Students" at bounding box center [18, 32] width 27 height 6
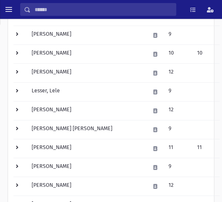
scroll to position [481, 0]
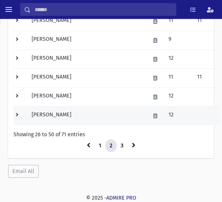
click at [95, 110] on td "[PERSON_NAME]" at bounding box center [87, 115] width 118 height 19
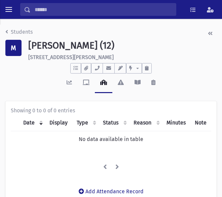
scroll to position [0, 121]
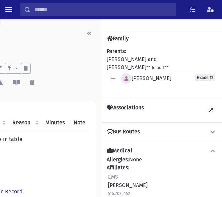
click at [129, 73] on button "button" at bounding box center [126, 78] width 10 height 10
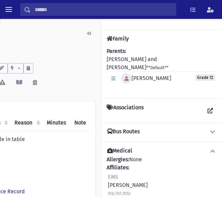
scroll to position [0, 116]
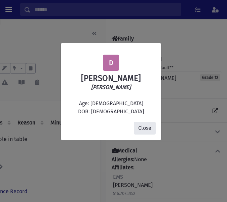
click at [147, 132] on button "Close" at bounding box center [145, 128] width 22 height 13
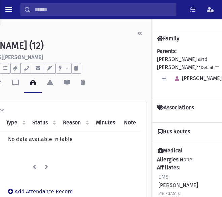
scroll to position [0, 0]
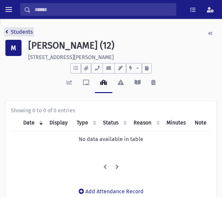
click at [11, 29] on link "Students" at bounding box center [18, 32] width 27 height 6
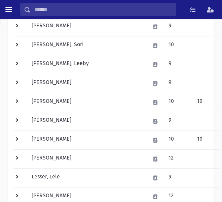
scroll to position [481, 0]
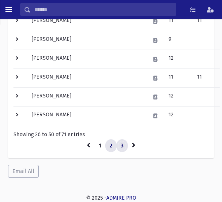
click at [121, 143] on link "3" at bounding box center [121, 145] width 11 height 13
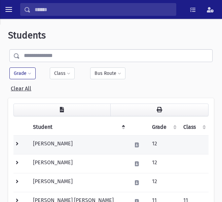
click at [82, 148] on td "Milner, Tzivi" at bounding box center [78, 144] width 99 height 19
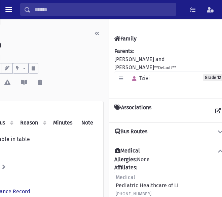
scroll to position [0, 121]
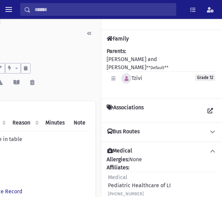
click at [127, 76] on icon "button" at bounding box center [127, 78] width 4 height 5
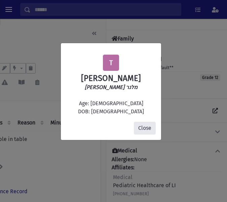
click at [148, 131] on button "Close" at bounding box center [145, 128] width 22 height 13
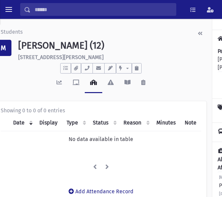
scroll to position [0, 0]
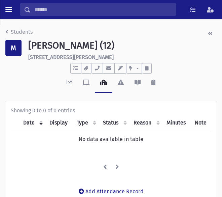
click at [4, 29] on div "Students M [PERSON_NAME] (12) [STREET_ADDRESS][PERSON_NAME] **** To Do's No ope…" at bounding box center [111, 118] width 222 height 199
click at [9, 30] on link "Students" at bounding box center [18, 32] width 27 height 6
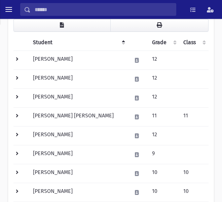
scroll to position [103, 0]
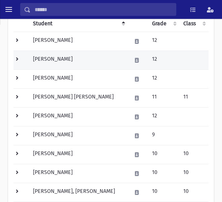
click at [81, 57] on td "Pacht, Raizy" at bounding box center [78, 59] width 99 height 19
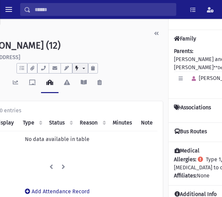
scroll to position [0, 121]
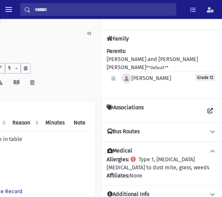
click at [126, 76] on icon "button" at bounding box center [127, 78] width 4 height 5
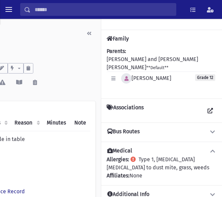
scroll to position [0, 116]
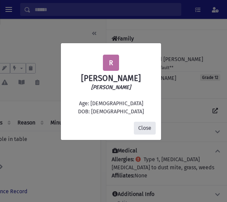
click at [147, 129] on button "Close" at bounding box center [145, 128] width 22 height 13
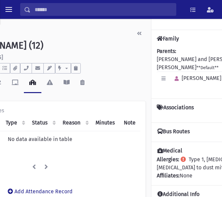
scroll to position [0, 0]
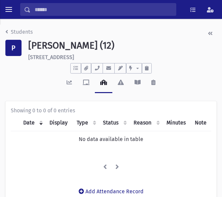
click at [21, 36] on nav "Students" at bounding box center [18, 33] width 27 height 11
click at [23, 34] on link "Students" at bounding box center [18, 32] width 27 height 6
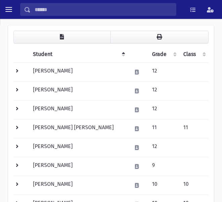
scroll to position [94, 0]
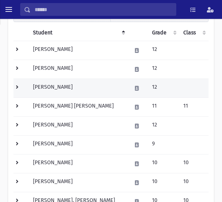
click at [75, 94] on td "[PERSON_NAME]" at bounding box center [78, 87] width 99 height 19
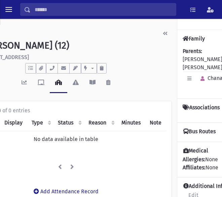
scroll to position [0, 121]
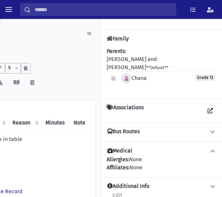
click at [127, 76] on icon "button" at bounding box center [127, 78] width 4 height 5
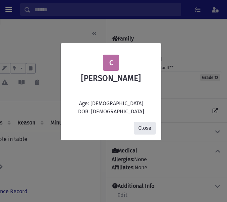
click at [146, 131] on button "Close" at bounding box center [145, 128] width 22 height 13
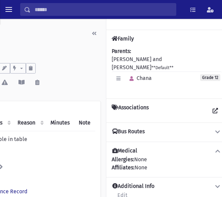
scroll to position [0, 0]
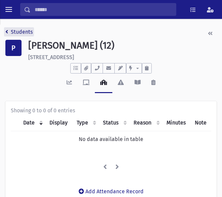
click at [12, 32] on link "Students" at bounding box center [18, 32] width 27 height 6
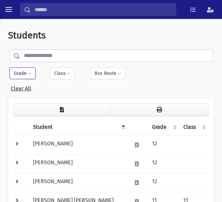
click at [156, 80] on div "Filter By Grade * * * * * * * * * ***** * * * ** ** ** × × 9 × 10 × 11 × 12 Fil…" at bounding box center [110, 79] width 203 height 25
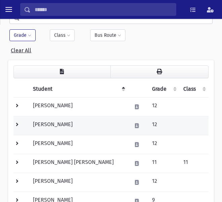
scroll to position [47, 0]
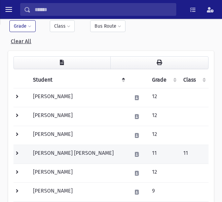
click at [76, 156] on td "[PERSON_NAME] [PERSON_NAME]" at bounding box center [78, 153] width 99 height 19
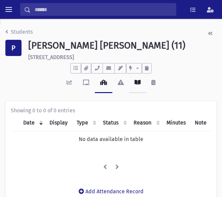
scroll to position [0, 121]
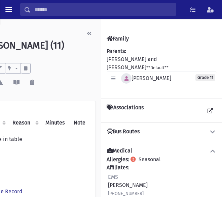
click at [127, 76] on icon "button" at bounding box center [127, 78] width 4 height 5
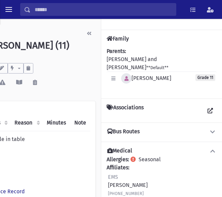
scroll to position [0, 116]
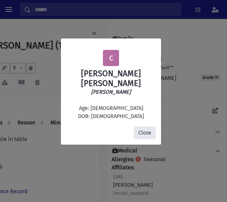
click at [148, 133] on button "Close" at bounding box center [145, 132] width 22 height 13
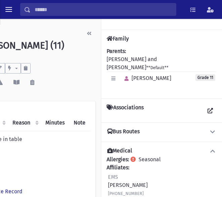
scroll to position [0, 0]
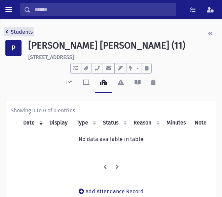
click at [12, 33] on link "Students" at bounding box center [18, 32] width 27 height 6
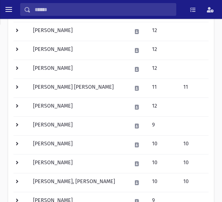
scroll to position [108, 0]
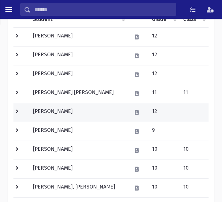
click at [72, 112] on td "[PERSON_NAME]" at bounding box center [78, 112] width 99 height 19
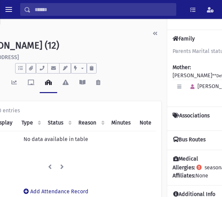
scroll to position [0, 121]
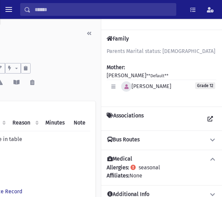
click at [128, 86] on icon "button" at bounding box center [127, 86] width 4 height 5
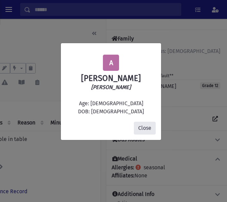
click at [148, 125] on button "Close" at bounding box center [145, 128] width 22 height 13
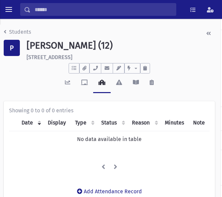
scroll to position [0, 0]
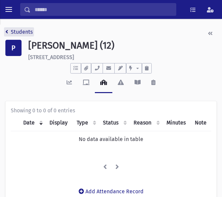
click at [16, 30] on link "Students" at bounding box center [18, 32] width 27 height 6
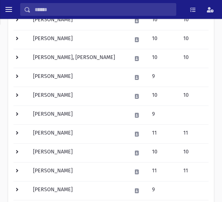
scroll to position [239, 0]
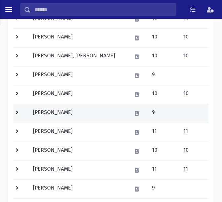
click at [71, 113] on td "[PERSON_NAME]" at bounding box center [78, 113] width 99 height 19
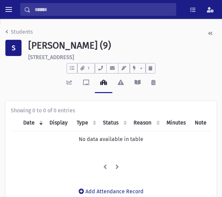
click at [185, 82] on div "Activity Enrollments Attendance Infractions Test Marks Marks" at bounding box center [110, 86] width 211 height 26
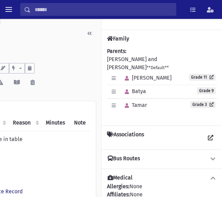
scroll to position [0, 121]
click at [128, 76] on icon "button" at bounding box center [127, 78] width 4 height 5
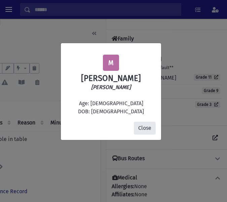
drag, startPoint x: 150, startPoint y: 129, endPoint x: 73, endPoint y: 93, distance: 85.3
click at [92, 106] on div "M Michal Sosonov מיכל ששונוב Age: 16 DOB: 4/13/2009 Close" at bounding box center [111, 91] width 101 height 97
click at [148, 132] on button "Close" at bounding box center [145, 128] width 22 height 13
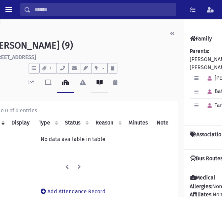
scroll to position [0, 0]
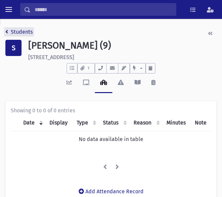
click at [10, 34] on link "Students" at bounding box center [18, 32] width 27 height 6
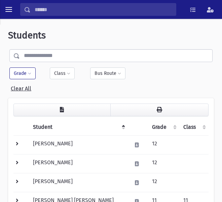
click at [134, 80] on div "Filter By Grade * * * * * * * * * ***** * * * ** ** ** × × 9 × 10 × 11 × 12 Fil…" at bounding box center [110, 79] width 203 height 25
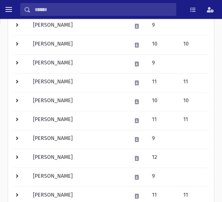
scroll to position [287, 0]
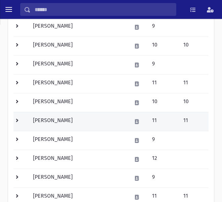
click at [70, 117] on td "Szafranski, Dina" at bounding box center [78, 121] width 99 height 19
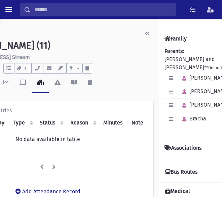
scroll to position [0, 121]
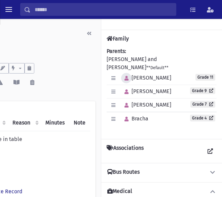
click at [128, 76] on icon "button" at bounding box center [127, 78] width 4 height 5
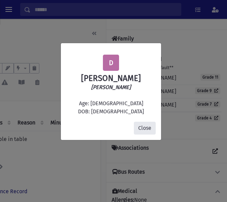
click at [154, 124] on button "Close" at bounding box center [145, 128] width 22 height 13
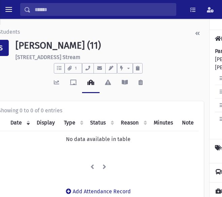
scroll to position [0, 0]
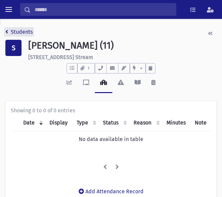
click at [17, 35] on link "Students" at bounding box center [18, 32] width 27 height 6
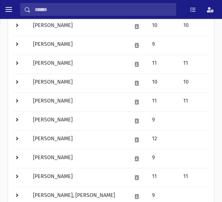
scroll to position [308, 0]
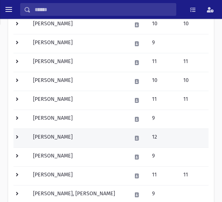
click at [99, 137] on td "[PERSON_NAME]" at bounding box center [78, 137] width 99 height 19
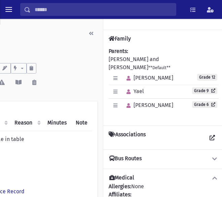
scroll to position [0, 121]
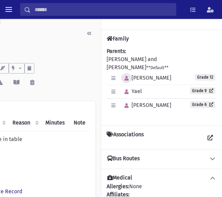
click at [123, 80] on button "button" at bounding box center [126, 78] width 10 height 10
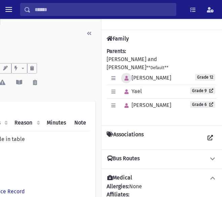
scroll to position [0, 116]
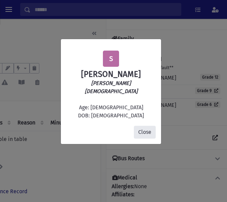
click at [144, 128] on button "Close" at bounding box center [145, 132] width 22 height 13
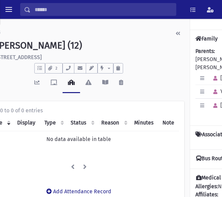
scroll to position [0, 0]
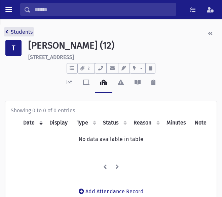
click at [9, 34] on link "Students" at bounding box center [18, 32] width 27 height 6
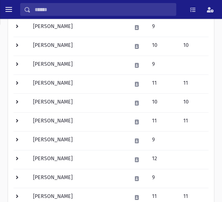
scroll to position [346, 0]
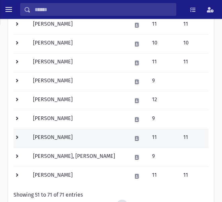
click at [84, 137] on td "[PERSON_NAME]" at bounding box center [78, 138] width 99 height 19
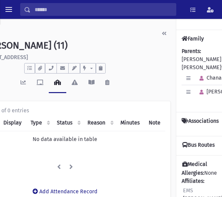
scroll to position [0, 121]
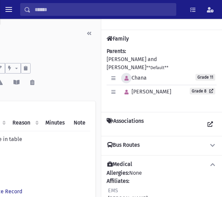
click at [128, 76] on icon "button" at bounding box center [127, 78] width 4 height 5
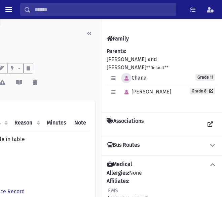
scroll to position [0, 116]
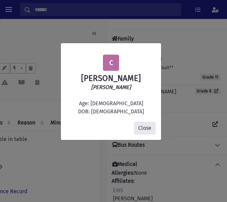
click at [145, 130] on button "Close" at bounding box center [145, 128] width 22 height 13
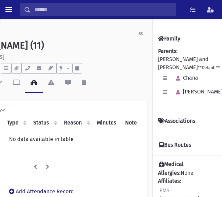
scroll to position [0, 0]
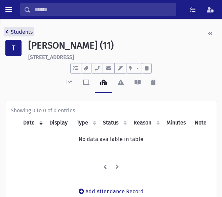
click at [13, 32] on link "Students" at bounding box center [18, 32] width 27 height 6
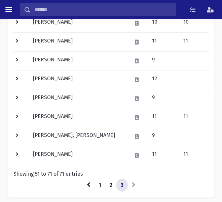
scroll to position [406, 0]
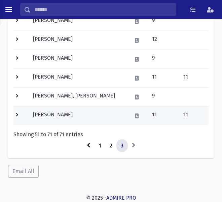
click at [86, 115] on td "Yakubov, Freeda" at bounding box center [78, 115] width 99 height 19
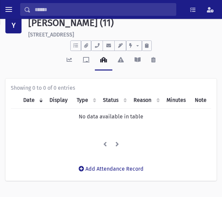
scroll to position [23, 121]
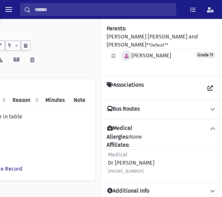
click at [125, 54] on icon "button" at bounding box center [127, 56] width 4 height 5
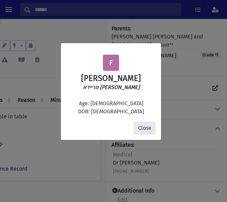
drag, startPoint x: 143, startPoint y: 127, endPoint x: 112, endPoint y: 109, distance: 36.2
click at [142, 127] on button "Close" at bounding box center [145, 128] width 22 height 13
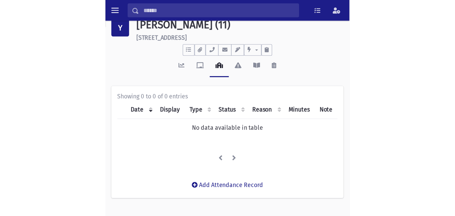
scroll to position [15, 0]
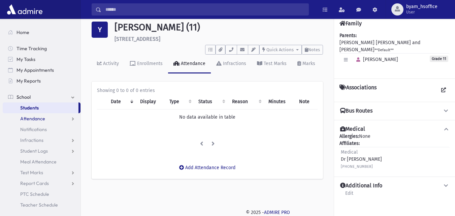
click at [49, 123] on link "Attendance" at bounding box center [42, 118] width 78 height 11
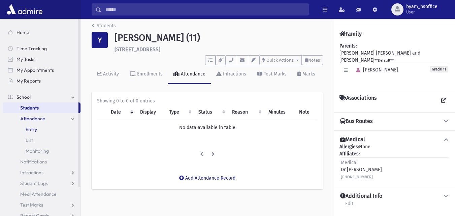
scroll to position [0, 0]
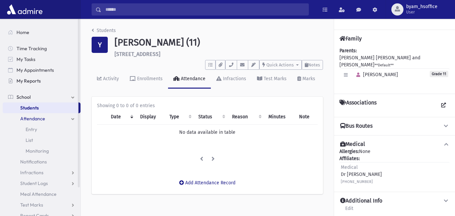
click at [50, 80] on link "My Reports" at bounding box center [42, 80] width 78 height 11
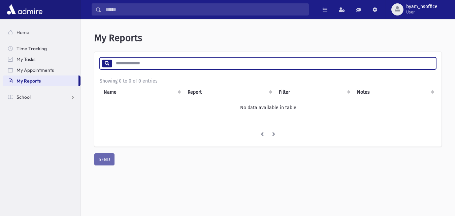
click at [178, 59] on input "search" at bounding box center [274, 63] width 324 height 12
type input "**********"
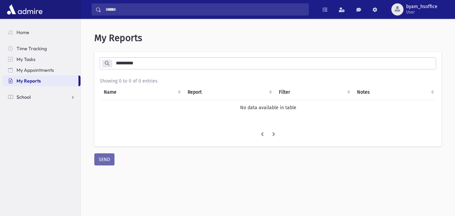
click at [43, 95] on link "School" at bounding box center [42, 97] width 78 height 11
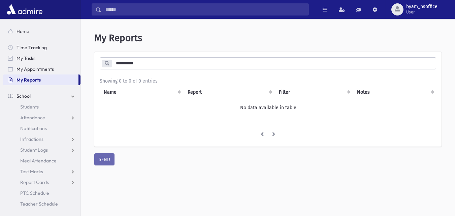
click at [136, 3] on input "Search" at bounding box center [204, 9] width 207 height 12
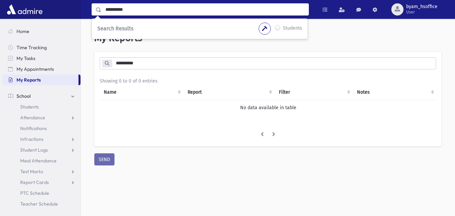
type input "**********"
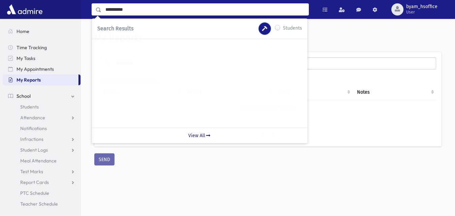
click at [266, 28] on icon "button" at bounding box center [264, 28] width 5 height 5
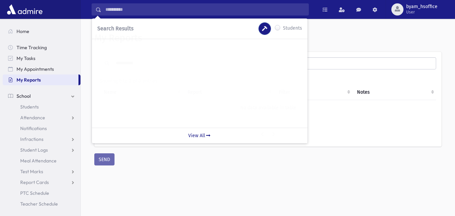
click at [261, 31] on button "button" at bounding box center [265, 29] width 12 height 12
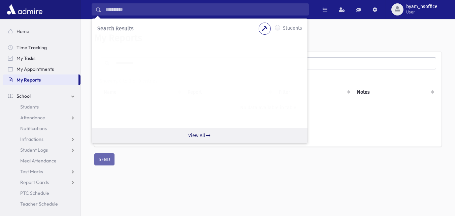
click at [210, 136] on icon at bounding box center [208, 135] width 6 height 5
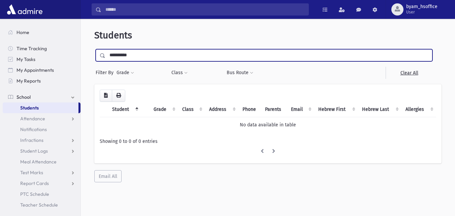
drag, startPoint x: 141, startPoint y: 58, endPoint x: 122, endPoint y: 59, distance: 19.2
click at [122, 59] on input "**********" at bounding box center [268, 55] width 327 height 12
click at [31, 26] on nav "Home Time Tracking My Tasks My Appointments My Reports School School Students A…" at bounding box center [40, 115] width 80 height 193
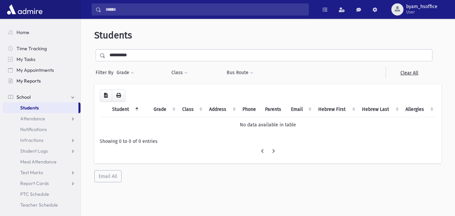
click at [40, 82] on span "My Reports" at bounding box center [28, 81] width 24 height 6
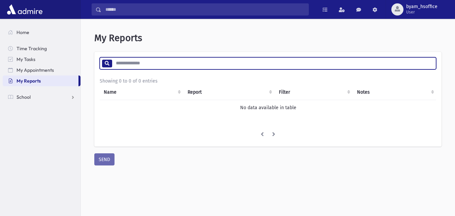
click at [136, 58] on input "search" at bounding box center [274, 63] width 324 height 12
click at [110, 63] on span at bounding box center [107, 64] width 10 height 8
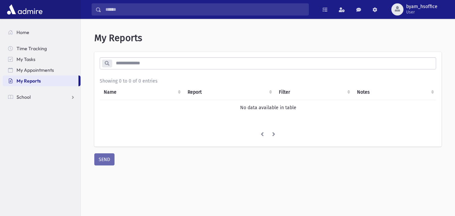
click at [110, 63] on span at bounding box center [107, 64] width 10 height 8
click at [125, 65] on input "search" at bounding box center [274, 63] width 324 height 12
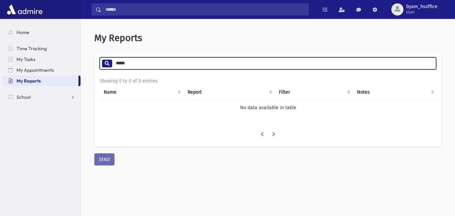
type input "*****"
click at [34, 97] on link "School" at bounding box center [42, 97] width 78 height 11
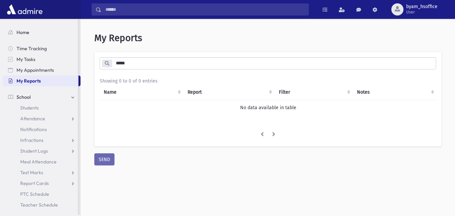
click at [38, 29] on link "Home" at bounding box center [42, 32] width 78 height 11
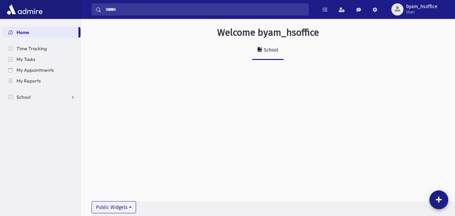
click at [114, 8] on input "Search" at bounding box center [204, 9] width 207 height 12
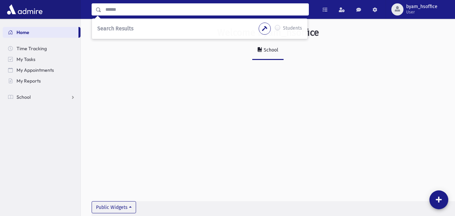
type input "*"
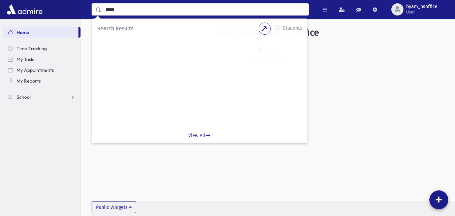
click at [335, 59] on div "School" at bounding box center [268, 53] width 352 height 25
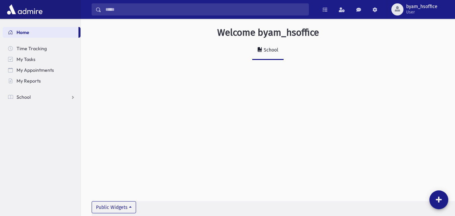
click at [428, 193] on div "Welcome byam_hsoffice School Public Widgets" at bounding box center [268, 117] width 374 height 197
click at [433, 195] on button at bounding box center [438, 199] width 19 height 19
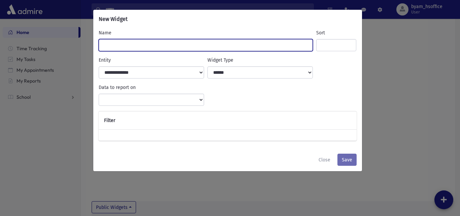
click at [180, 43] on input "Name" at bounding box center [206, 45] width 214 height 12
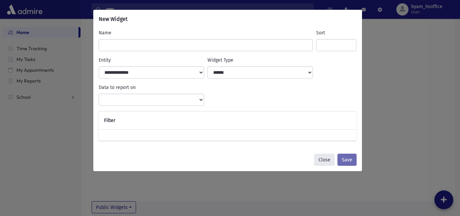
click at [322, 157] on button "Close" at bounding box center [324, 160] width 21 height 12
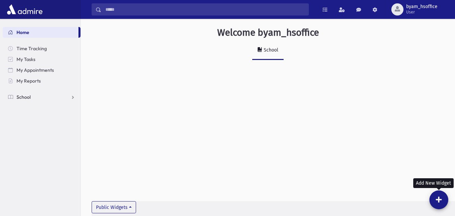
click at [50, 92] on link "School" at bounding box center [42, 97] width 78 height 11
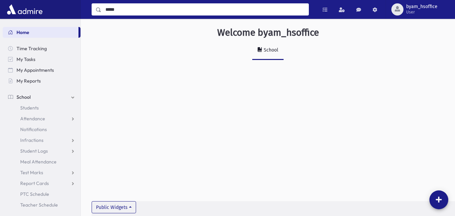
drag, startPoint x: 191, startPoint y: 12, endPoint x: 89, endPoint y: 29, distance: 104.0
click at [89, 29] on div "***** Search Results Students" at bounding box center [227, 115] width 455 height 231
type input "*******"
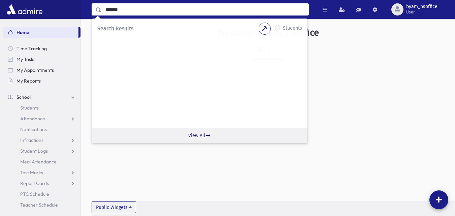
click at [211, 135] on icon at bounding box center [208, 135] width 6 height 5
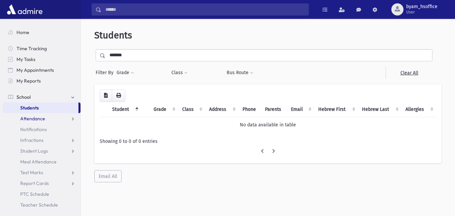
click at [46, 121] on link "Attendance" at bounding box center [42, 118] width 78 height 11
click at [32, 139] on span "List" at bounding box center [29, 140] width 7 height 6
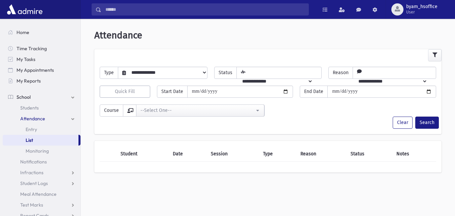
click at [155, 69] on select "**********" at bounding box center [166, 72] width 81 height 11
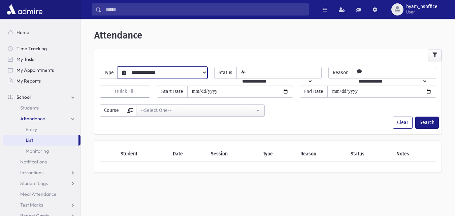
click at [162, 73] on select "**********" at bounding box center [166, 72] width 81 height 11
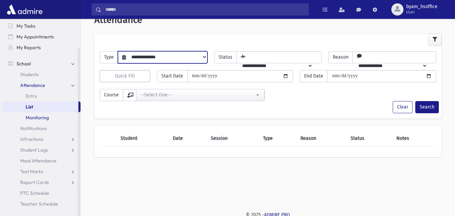
scroll to position [18, 0]
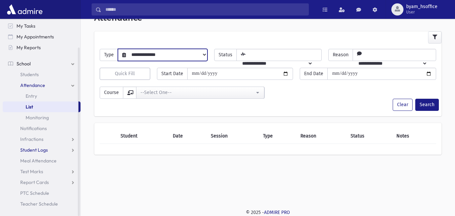
click at [51, 151] on link "Student Logs" at bounding box center [42, 149] width 78 height 11
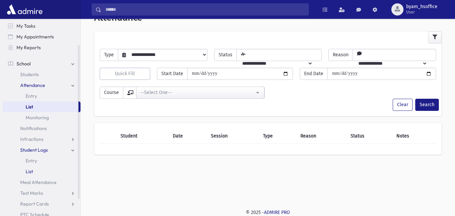
click at [39, 172] on link "List" at bounding box center [42, 171] width 78 height 11
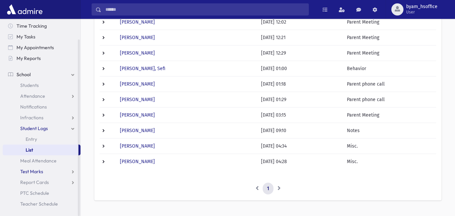
scroll to position [146, 0]
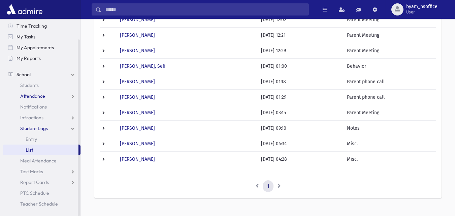
click at [53, 99] on link "Attendance" at bounding box center [42, 96] width 78 height 11
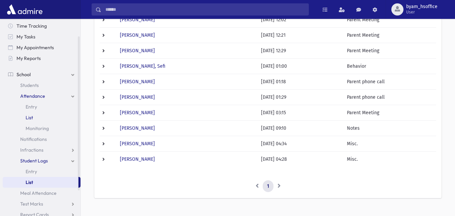
click at [38, 113] on link "List" at bounding box center [42, 117] width 78 height 11
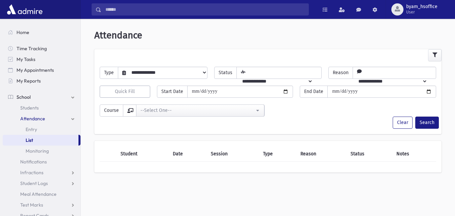
click at [170, 68] on select "**********" at bounding box center [166, 72] width 81 height 11
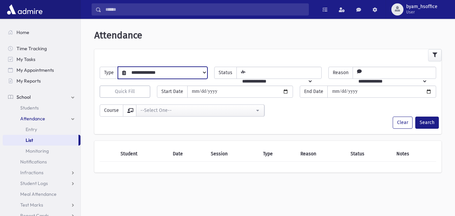
click at [173, 71] on select "**********" at bounding box center [166, 72] width 81 height 11
click at [38, 110] on span "Students" at bounding box center [29, 108] width 19 height 6
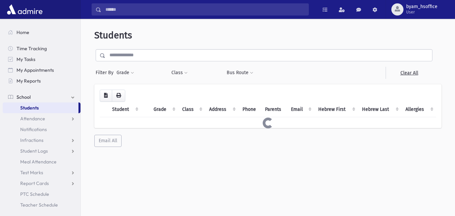
select select
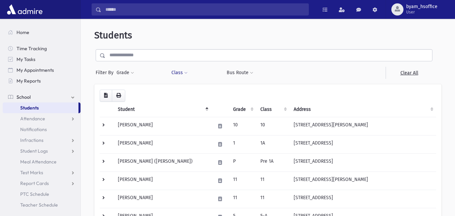
click at [186, 76] on button "Class" at bounding box center [179, 73] width 17 height 12
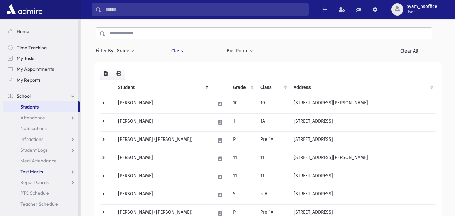
scroll to position [23, 0]
click at [45, 150] on span "Student Logs" at bounding box center [34, 150] width 28 height 6
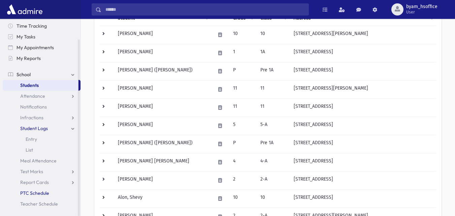
scroll to position [94, 0]
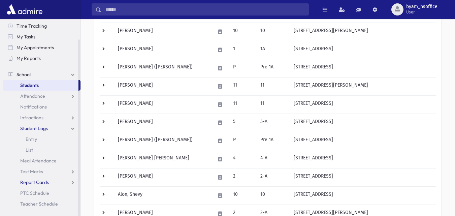
click at [45, 181] on span "Report Cards" at bounding box center [34, 182] width 29 height 6
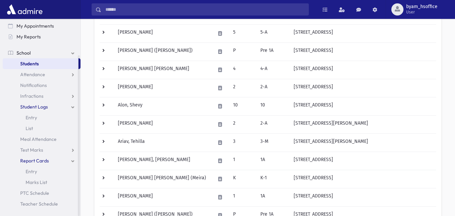
scroll to position [184, 0]
click at [50, 200] on link "Teacher Schedule" at bounding box center [42, 203] width 78 height 11
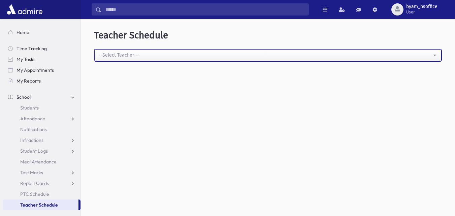
click at [152, 49] on button "--Select Teacher--" at bounding box center [267, 55] width 347 height 12
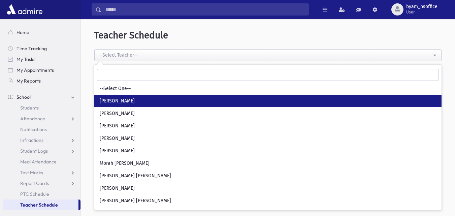
click at [146, 104] on link "Miss Honig" at bounding box center [267, 101] width 347 height 12
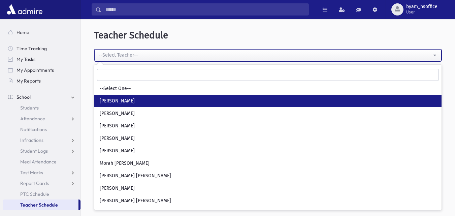
select select "***"
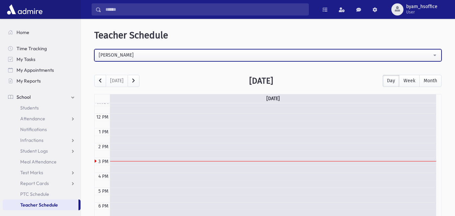
scroll to position [173, 0]
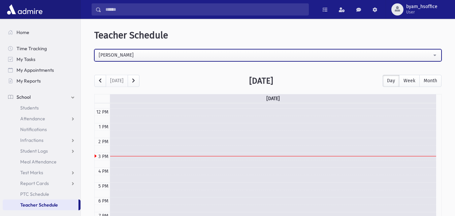
click at [121, 156] on div at bounding box center [273, 156] width 326 height 0
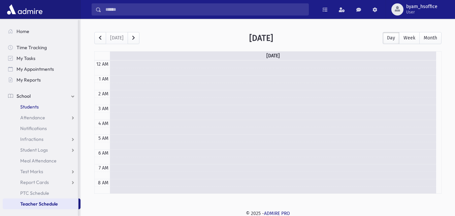
scroll to position [44, 0]
click at [36, 93] on link "School" at bounding box center [42, 96] width 78 height 11
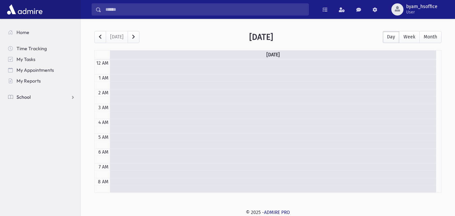
scroll to position [0, 0]
click at [49, 79] on link "My Reports" at bounding box center [42, 80] width 78 height 11
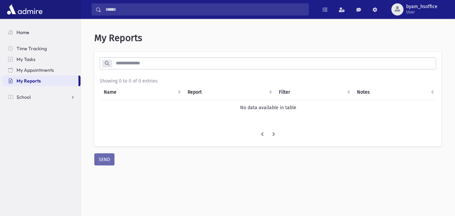
click at [32, 36] on link "Home" at bounding box center [42, 32] width 78 height 11
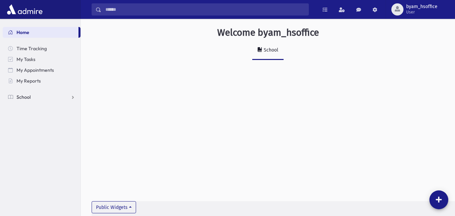
click at [35, 98] on link "School" at bounding box center [42, 97] width 78 height 11
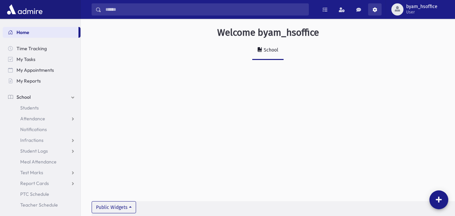
click at [373, 12] on link at bounding box center [374, 9] width 13 height 12
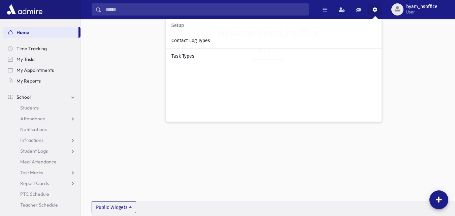
click at [375, 10] on span at bounding box center [374, 9] width 5 height 5
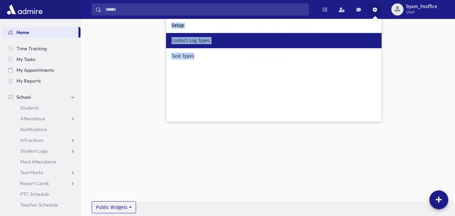
click at [235, 46] on link "Contact Log Types" at bounding box center [273, 40] width 215 height 15
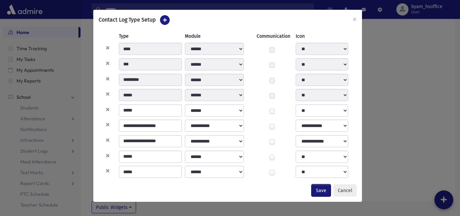
click at [315, 191] on button "Save" at bounding box center [320, 190] width 19 height 12
click at [353, 20] on button "×" at bounding box center [354, 19] width 15 height 19
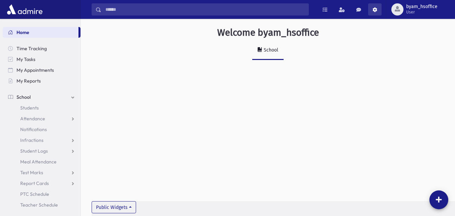
click at [375, 14] on link at bounding box center [374, 9] width 13 height 12
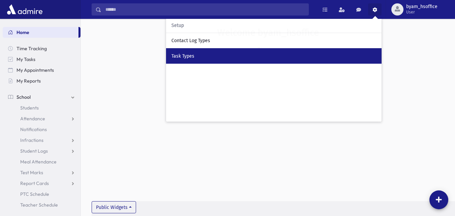
click at [258, 56] on div "Task Types" at bounding box center [273, 56] width 205 height 7
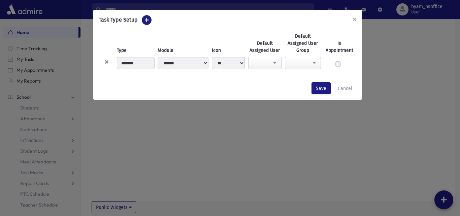
click at [355, 17] on button "×" at bounding box center [354, 19] width 15 height 19
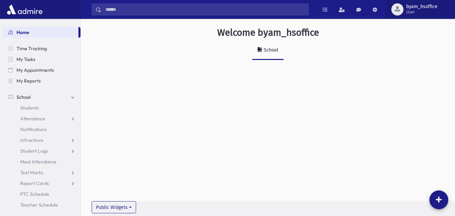
click at [403, 10] on div "button" at bounding box center [397, 9] width 12 height 12
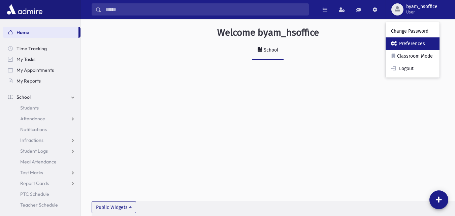
click at [414, 46] on link "Preferences" at bounding box center [412, 43] width 54 height 12
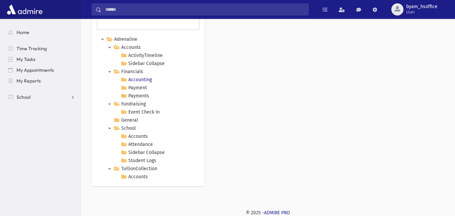
scroll to position [41, 0]
click at [129, 128] on link "School" at bounding box center [124, 128] width 25 height 8
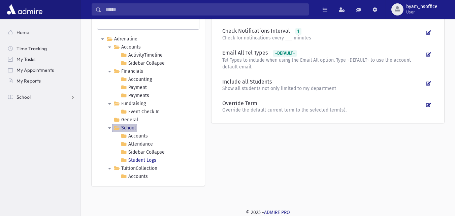
click at [146, 163] on Logs "Student Logs" at bounding box center [138, 160] width 38 height 8
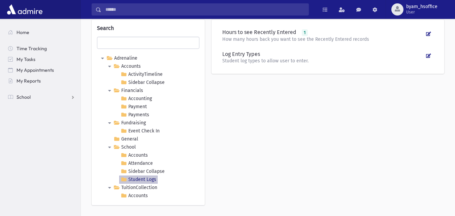
scroll to position [0, 0]
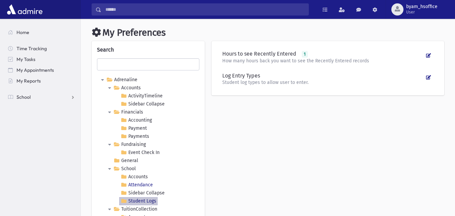
click at [141, 186] on link "Attendance" at bounding box center [136, 185] width 35 height 8
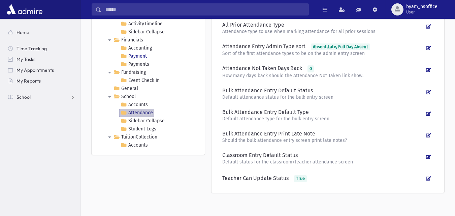
scroll to position [79, 0]
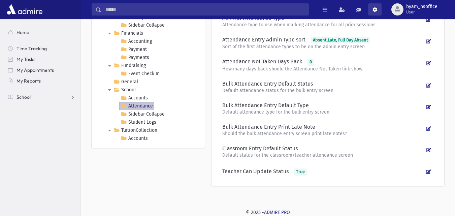
click at [378, 13] on link at bounding box center [374, 9] width 13 height 12
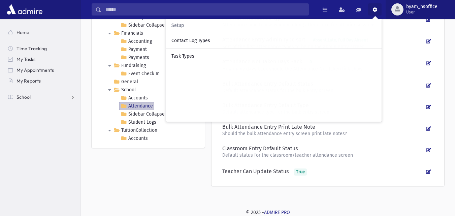
click at [415, 11] on span "User" at bounding box center [421, 11] width 31 height 5
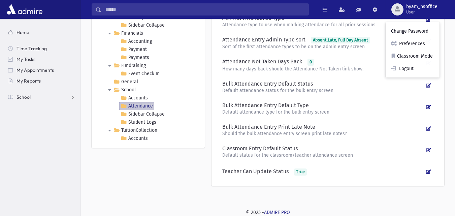
click at [31, 30] on link "Home" at bounding box center [42, 32] width 78 height 11
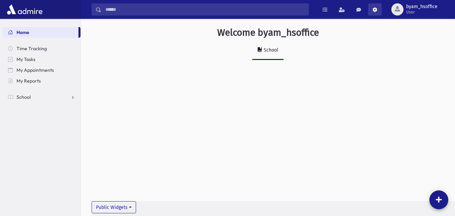
click at [380, 12] on link at bounding box center [374, 9] width 13 height 12
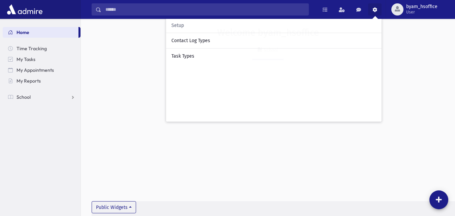
click at [373, 8] on span at bounding box center [374, 9] width 5 height 5
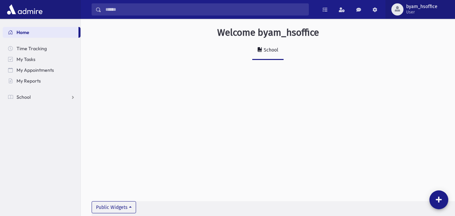
click at [411, 14] on span "User" at bounding box center [421, 11] width 31 height 5
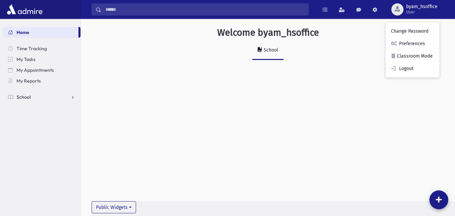
click at [21, 100] on link "School" at bounding box center [42, 97] width 78 height 11
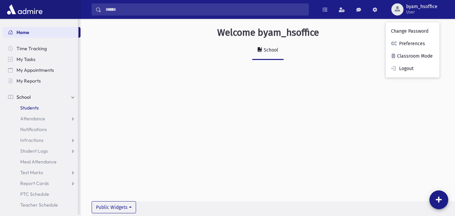
click at [65, 110] on link "Students" at bounding box center [42, 107] width 78 height 11
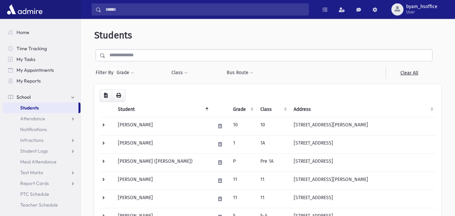
click at [159, 110] on th "Student" at bounding box center [162, 109] width 97 height 15
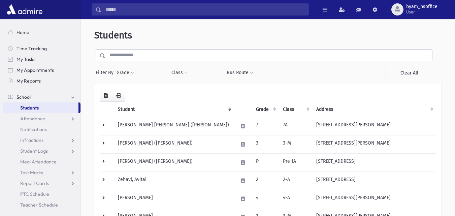
click at [159, 110] on th "Student" at bounding box center [174, 109] width 120 height 15
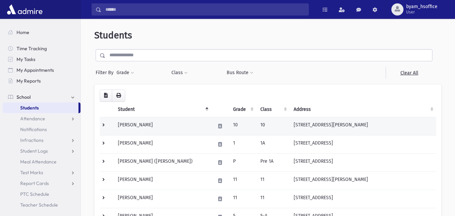
click at [156, 123] on td "Abramov, Bracha" at bounding box center [162, 126] width 97 height 18
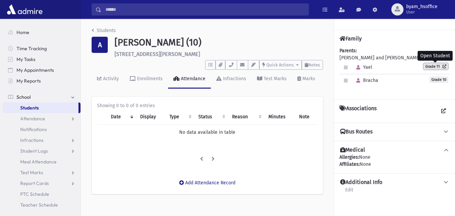
click at [445, 67] on icon at bounding box center [443, 66] width 6 height 4
click at [443, 110] on icon at bounding box center [443, 110] width 5 height 5
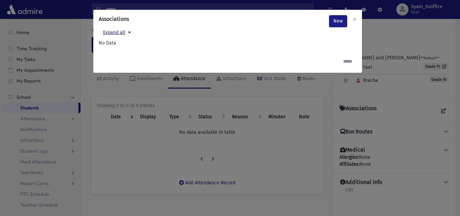
click at [123, 33] on button "Expand all" at bounding box center [117, 33] width 37 height 12
click at [123, 33] on button "Collapse all" at bounding box center [119, 33] width 40 height 12
click at [341, 22] on link "New" at bounding box center [338, 21] width 18 height 12
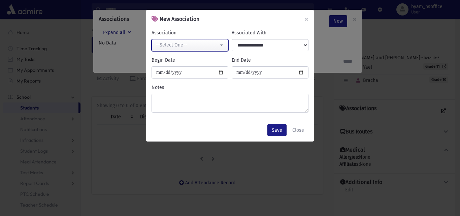
click at [212, 41] on button "--Select One--" at bounding box center [189, 45] width 77 height 12
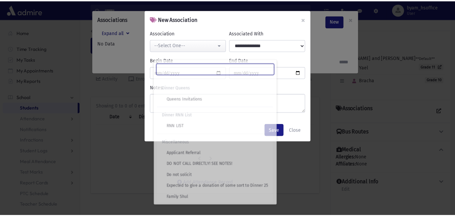
scroll to position [100, 0]
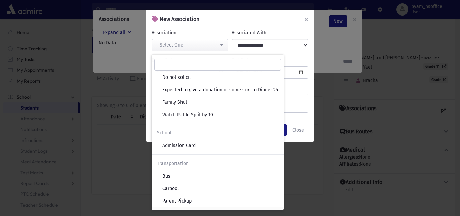
click at [306, 21] on button "×" at bounding box center [306, 19] width 15 height 19
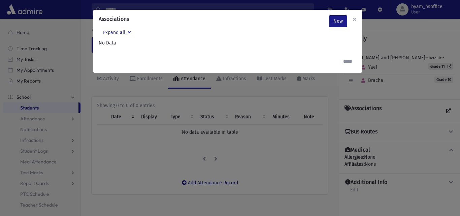
click at [352, 21] on span "×" at bounding box center [354, 18] width 4 height 9
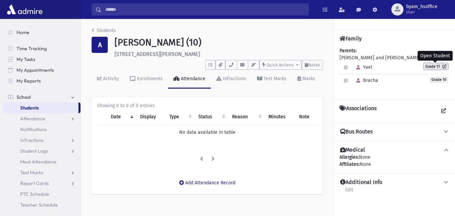
click at [432, 67] on link "Grade 11" at bounding box center [435, 66] width 25 height 7
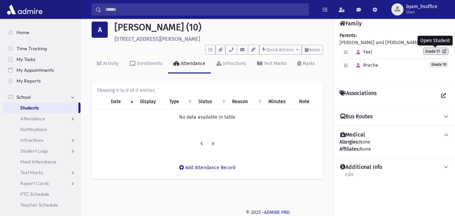
scroll to position [0, 0]
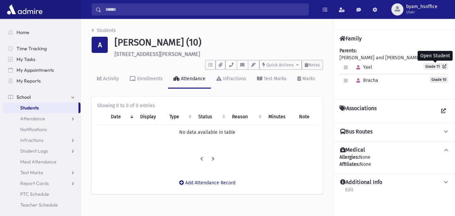
click at [388, 134] on button "Bus Routes" at bounding box center [394, 131] width 110 height 7
click at [202, 183] on button "Add Attendance Record" at bounding box center [207, 182] width 65 height 12
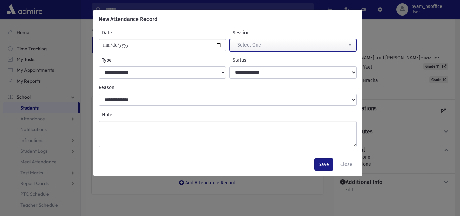
click at [260, 48] on div "--Select One--" at bounding box center [290, 44] width 113 height 7
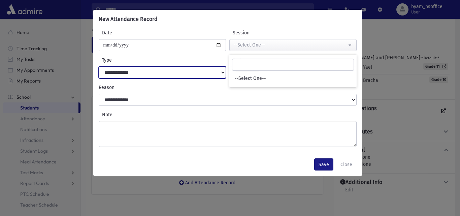
click at [168, 70] on select "**********" at bounding box center [162, 72] width 127 height 12
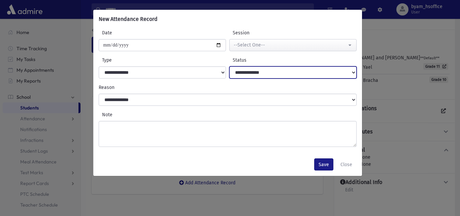
click at [255, 72] on select "**********" at bounding box center [292, 72] width 127 height 12
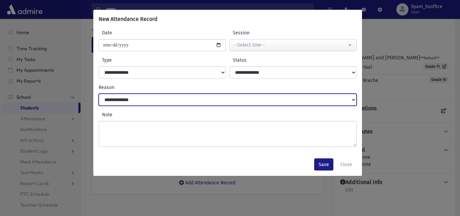
click at [144, 103] on select "**********" at bounding box center [228, 100] width 258 height 12
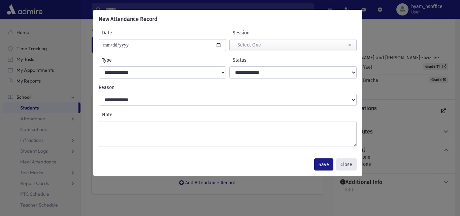
click at [349, 165] on button "Close" at bounding box center [346, 164] width 21 height 12
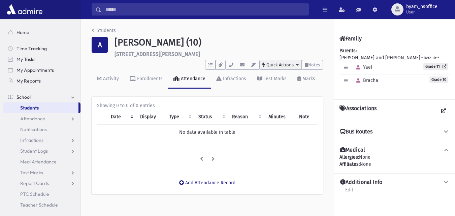
click at [291, 63] on span "Quick Actions" at bounding box center [279, 64] width 27 height 5
click at [40, 104] on link "Students" at bounding box center [41, 107] width 76 height 11
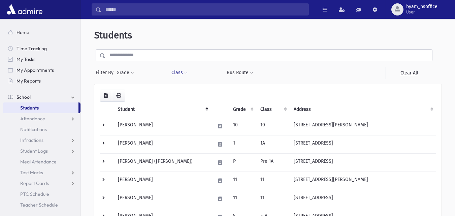
click at [183, 75] on button "Class" at bounding box center [179, 73] width 17 height 12
click at [125, 73] on button "Grade" at bounding box center [125, 73] width 18 height 12
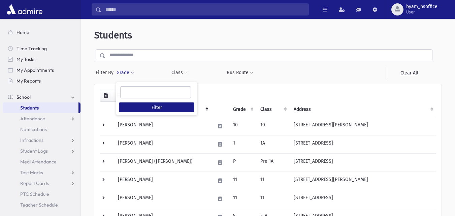
click at [133, 90] on ul at bounding box center [156, 92] width 70 height 10
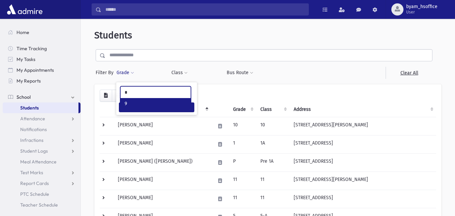
type input "*"
select select "**"
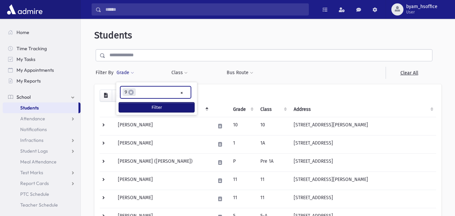
click at [162, 105] on button "Filter" at bounding box center [156, 107] width 75 height 10
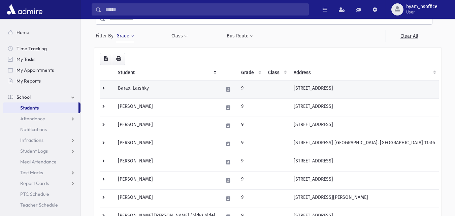
scroll to position [4, 0]
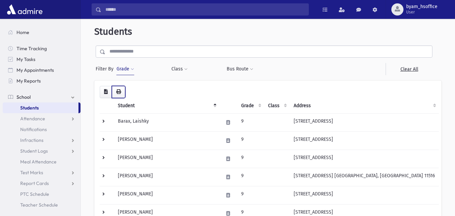
click at [120, 92] on icon "button" at bounding box center [118, 91] width 5 height 5
click at [106, 87] on button "button" at bounding box center [106, 92] width 12 height 12
click at [119, 92] on icon "button" at bounding box center [118, 91] width 5 height 5
click at [125, 73] on button "Grade" at bounding box center [125, 69] width 18 height 12
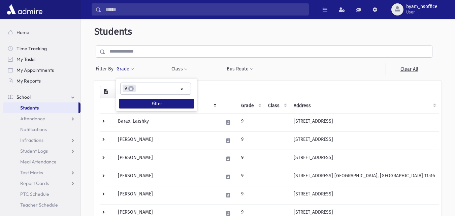
click at [125, 73] on button "Grade" at bounding box center [125, 69] width 18 height 12
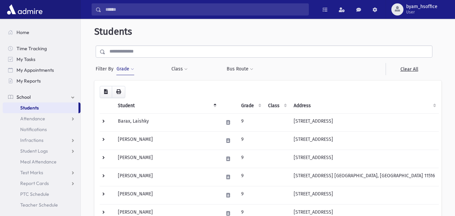
click at [129, 71] on button "Grade" at bounding box center [125, 69] width 18 height 12
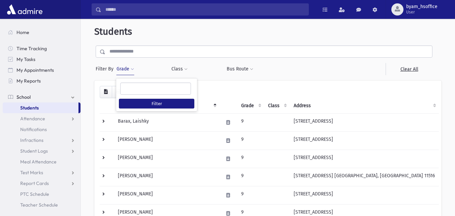
click at [138, 87] on ul at bounding box center [156, 88] width 70 height 10
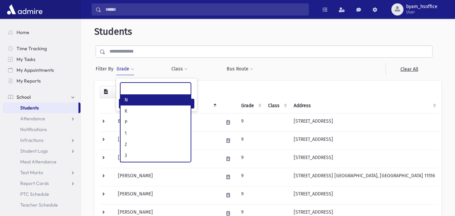
type input "*"
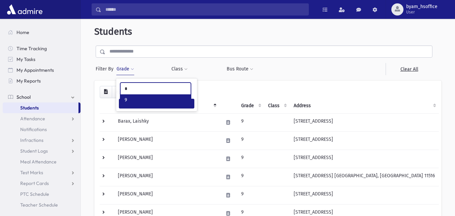
click at [129, 68] on button "Grade" at bounding box center [125, 69] width 18 height 12
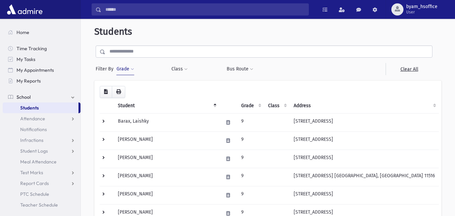
click at [144, 50] on input "text" at bounding box center [268, 51] width 327 height 12
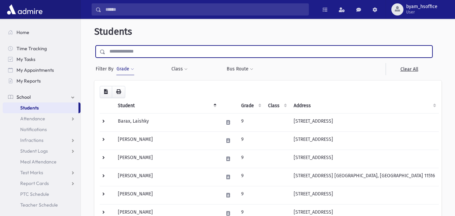
click at [98, 54] on span at bounding box center [101, 52] width 10 height 12
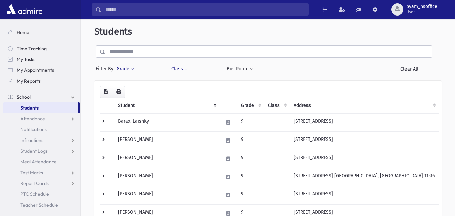
click at [174, 71] on button "Class" at bounding box center [179, 69] width 17 height 12
click at [278, 65] on div at bounding box center [305, 69] width 55 height 12
click at [319, 75] on div at bounding box center [305, 69] width 55 height 12
click at [291, 62] on div "Filter By Grade * * * * * * * * * ***** * * * ** ** ** Filter Class" at bounding box center [263, 60] width 339 height 30
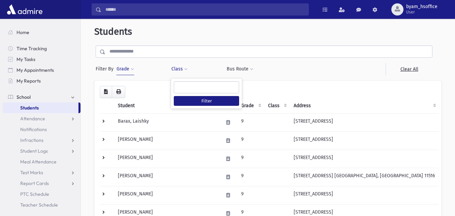
click at [178, 73] on button "Class" at bounding box center [179, 69] width 17 height 12
click at [49, 123] on link "Attendance" at bounding box center [42, 118] width 78 height 11
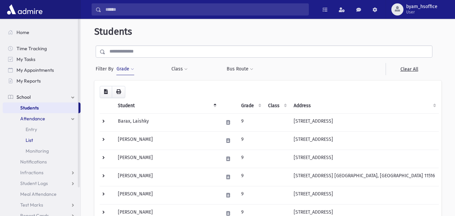
click at [49, 138] on link "List" at bounding box center [42, 140] width 78 height 11
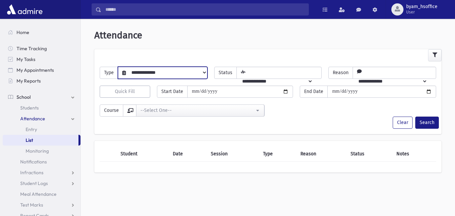
click at [154, 132] on div "**********" at bounding box center [267, 97] width 347 height 73
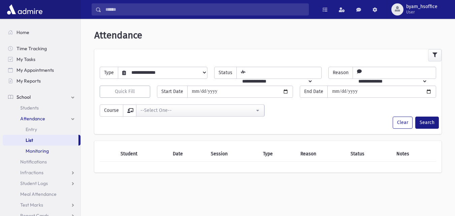
click at [48, 150] on span "Monitoring" at bounding box center [37, 151] width 23 height 6
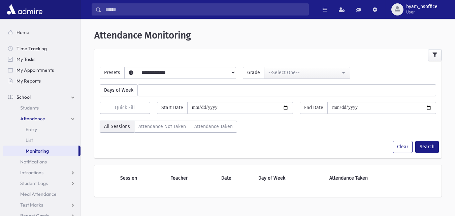
select select
click at [185, 75] on select "**********" at bounding box center [175, 80] width 100 height 11
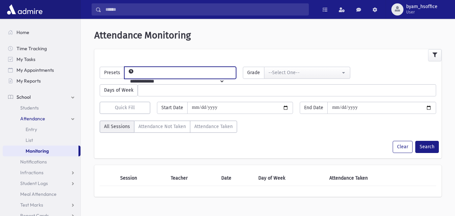
select select "*********"
click at [135, 75] on select "**********" at bounding box center [175, 80] width 100 height 11
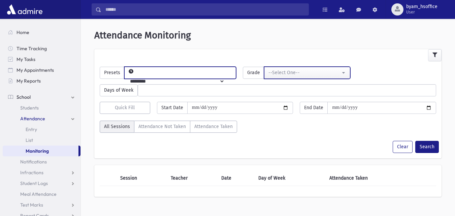
click at [284, 78] on button "--Select One--" at bounding box center [307, 73] width 87 height 12
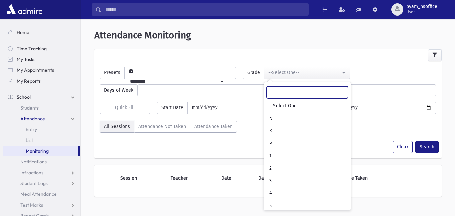
type input "*"
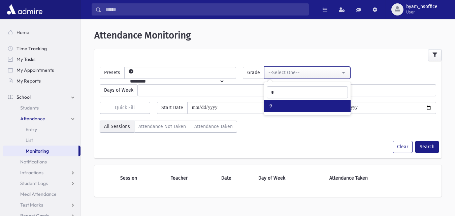
select select "**"
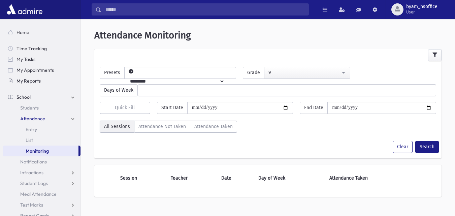
click at [40, 81] on span "My Reports" at bounding box center [28, 81] width 24 height 6
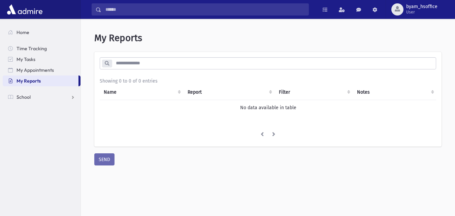
click at [236, 107] on td "No data available in table" at bounding box center [268, 107] width 337 height 15
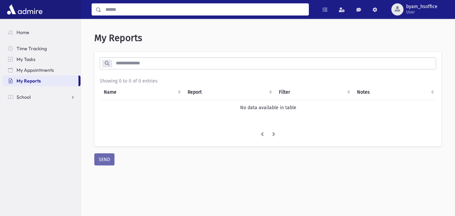
click at [134, 9] on input "Search" at bounding box center [204, 9] width 207 height 12
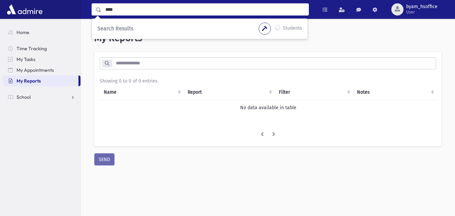
type input "****"
